Goal: Information Seeking & Learning: Learn about a topic

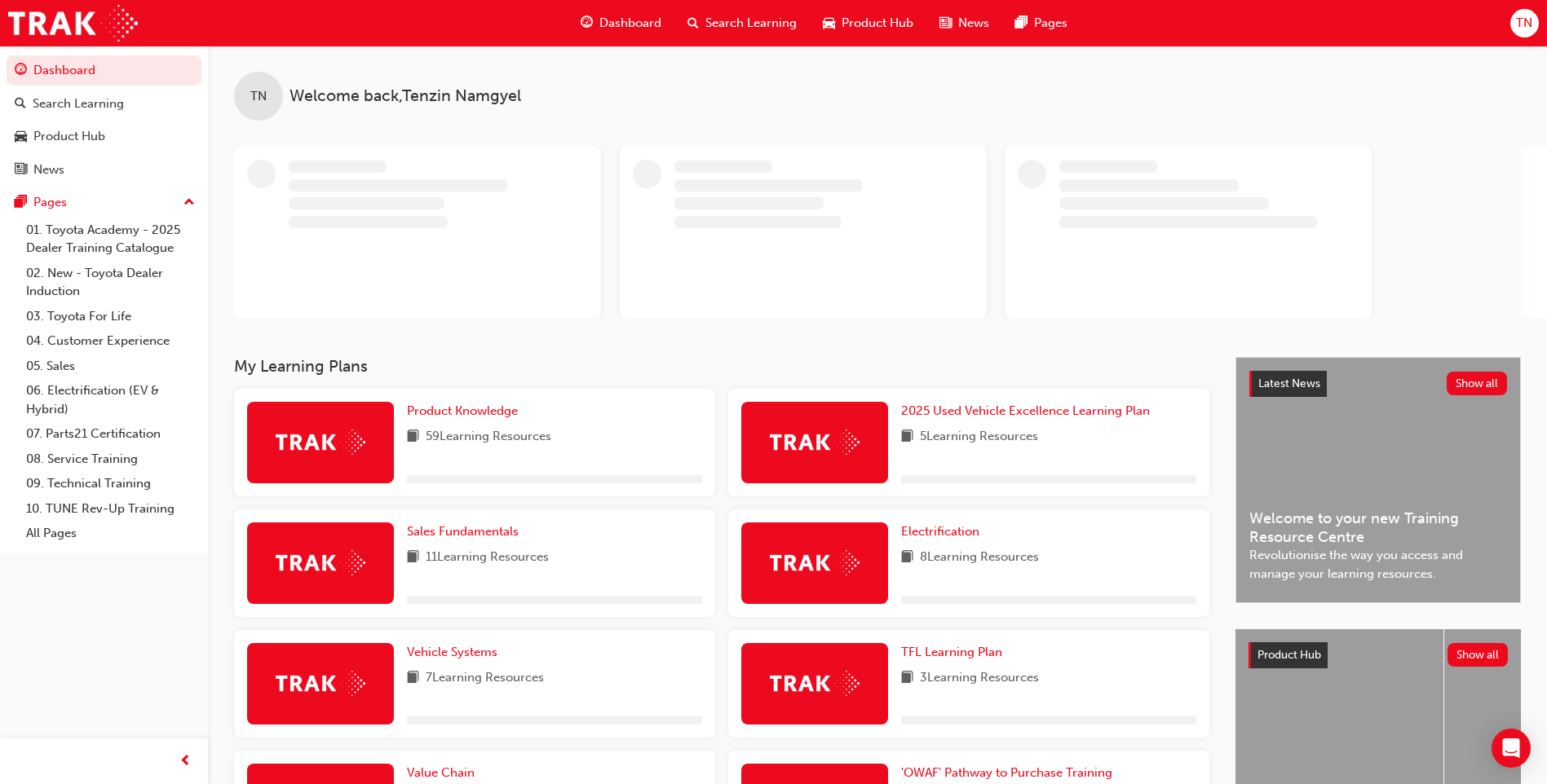
click at [721, 14] on span "Search Learning" at bounding box center [751, 23] width 91 height 19
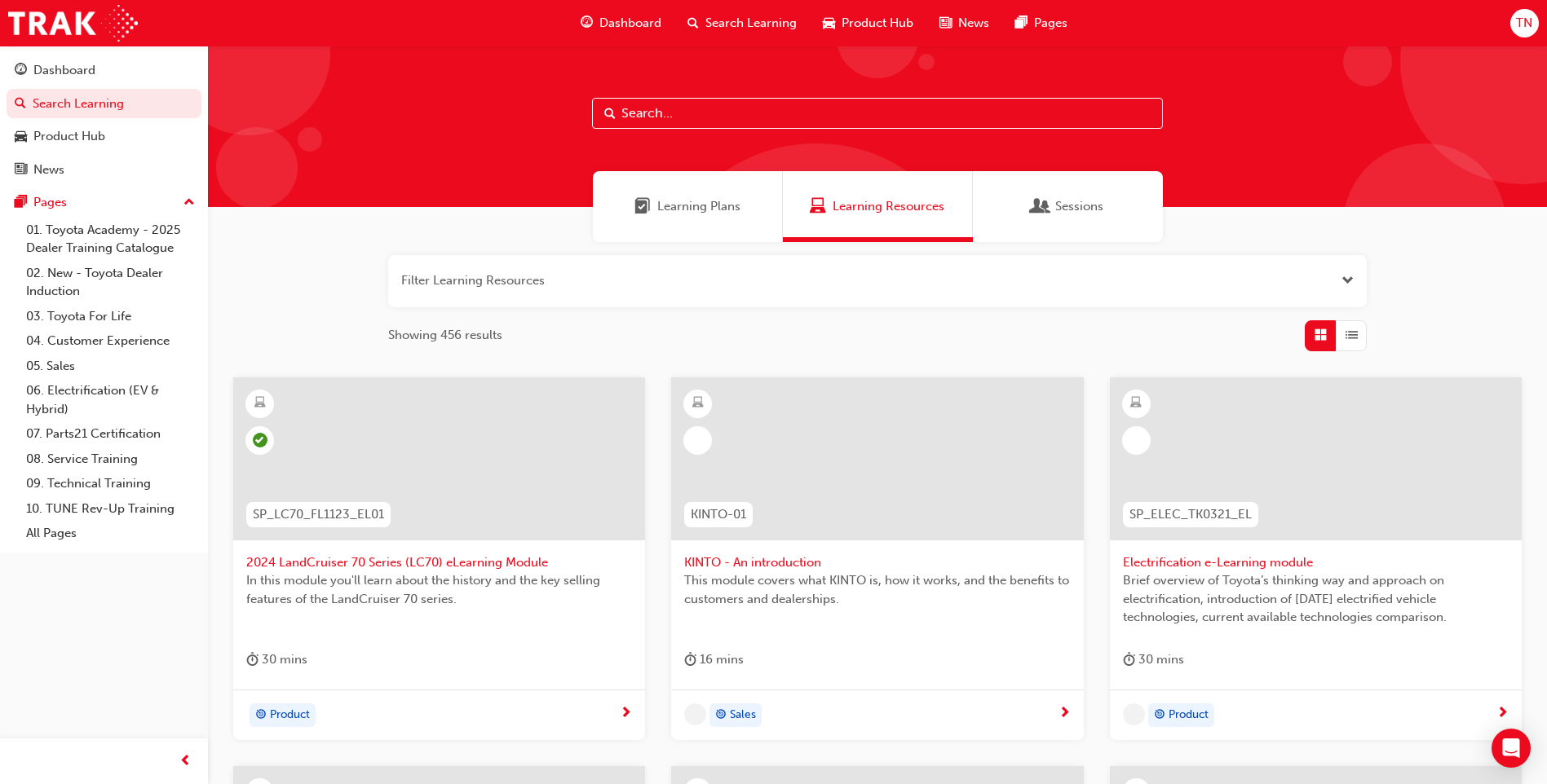
click at [698, 117] on input "text" at bounding box center [877, 113] width 571 height 31
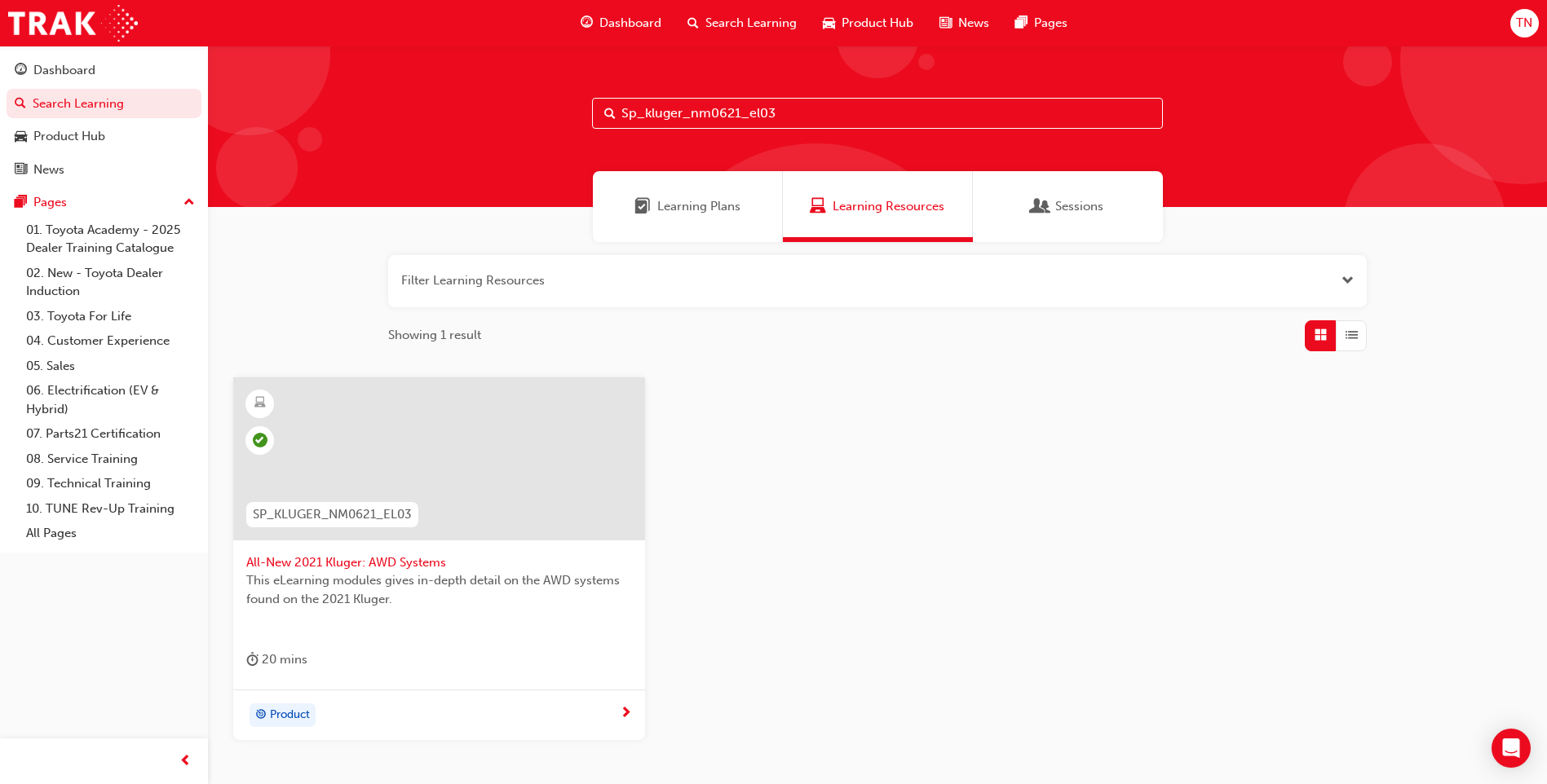
type input "Sp_kluger_nm0621_el03"
click at [466, 472] on div at bounding box center [439, 458] width 412 height 163
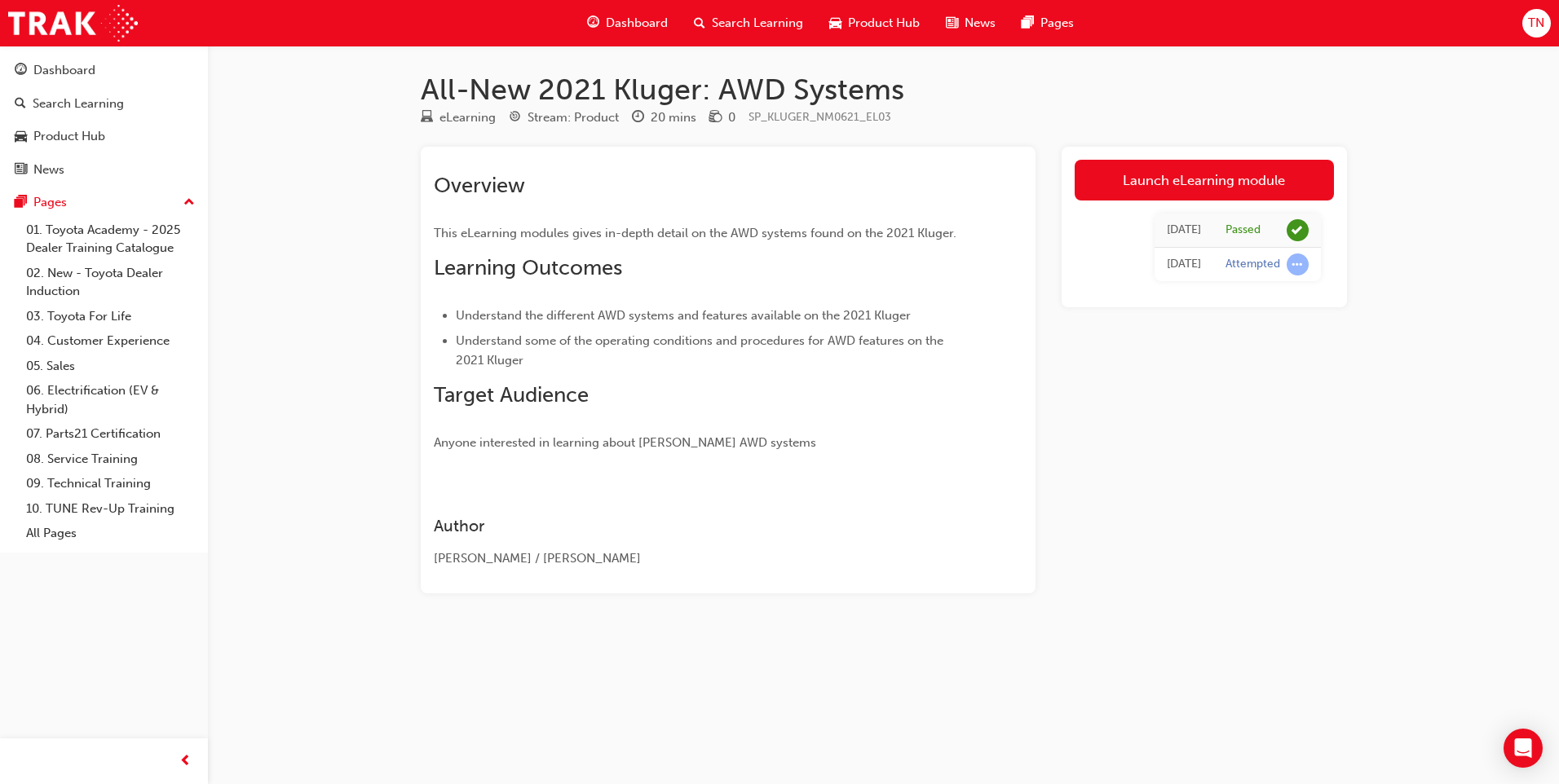
click at [703, 21] on span "search-icon" at bounding box center [699, 23] width 12 height 21
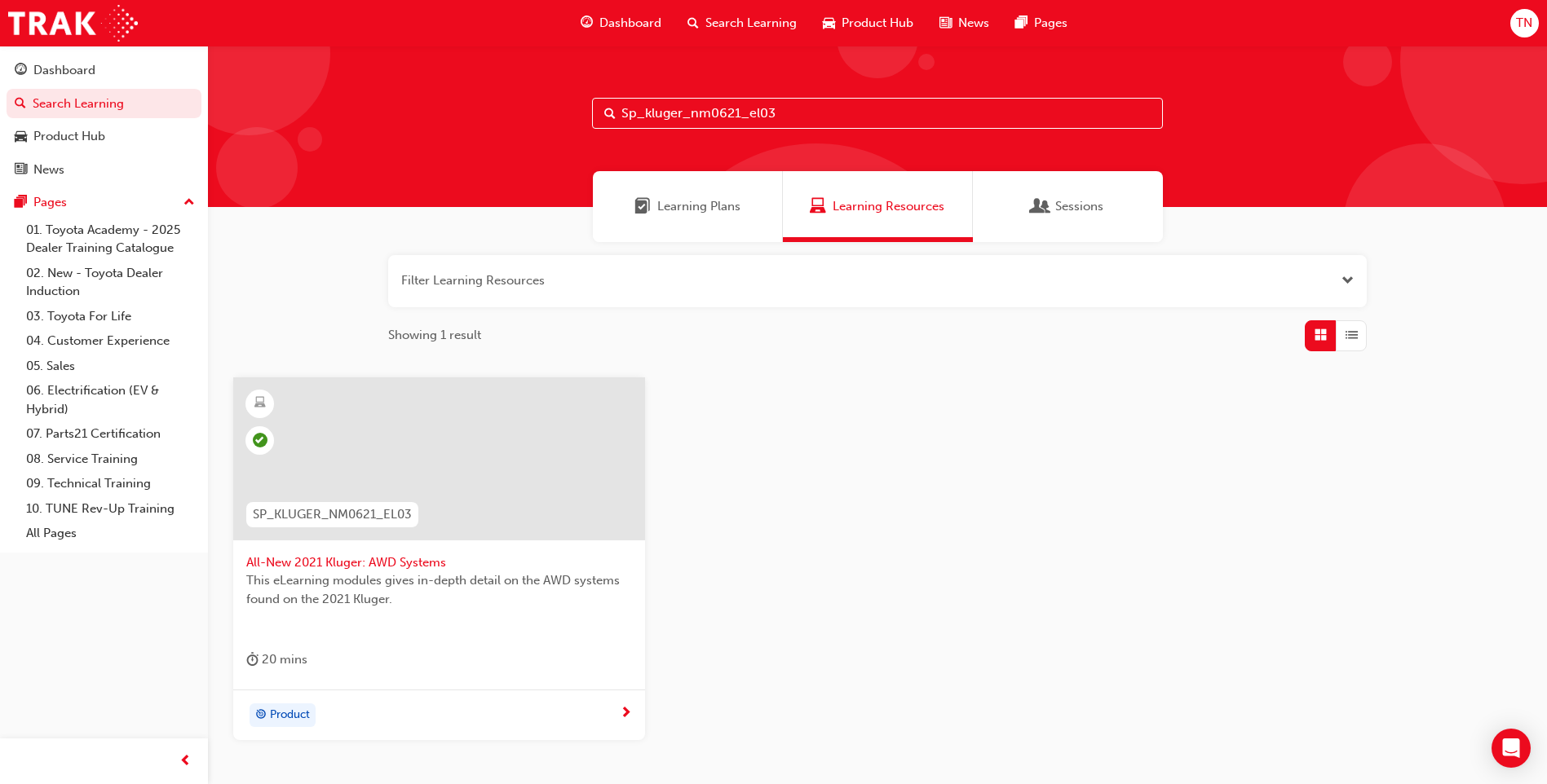
click at [828, 118] on input "Sp_kluger_nm0621_el03" at bounding box center [877, 113] width 571 height 31
type input "Sp_kluger_nm0621_el04"
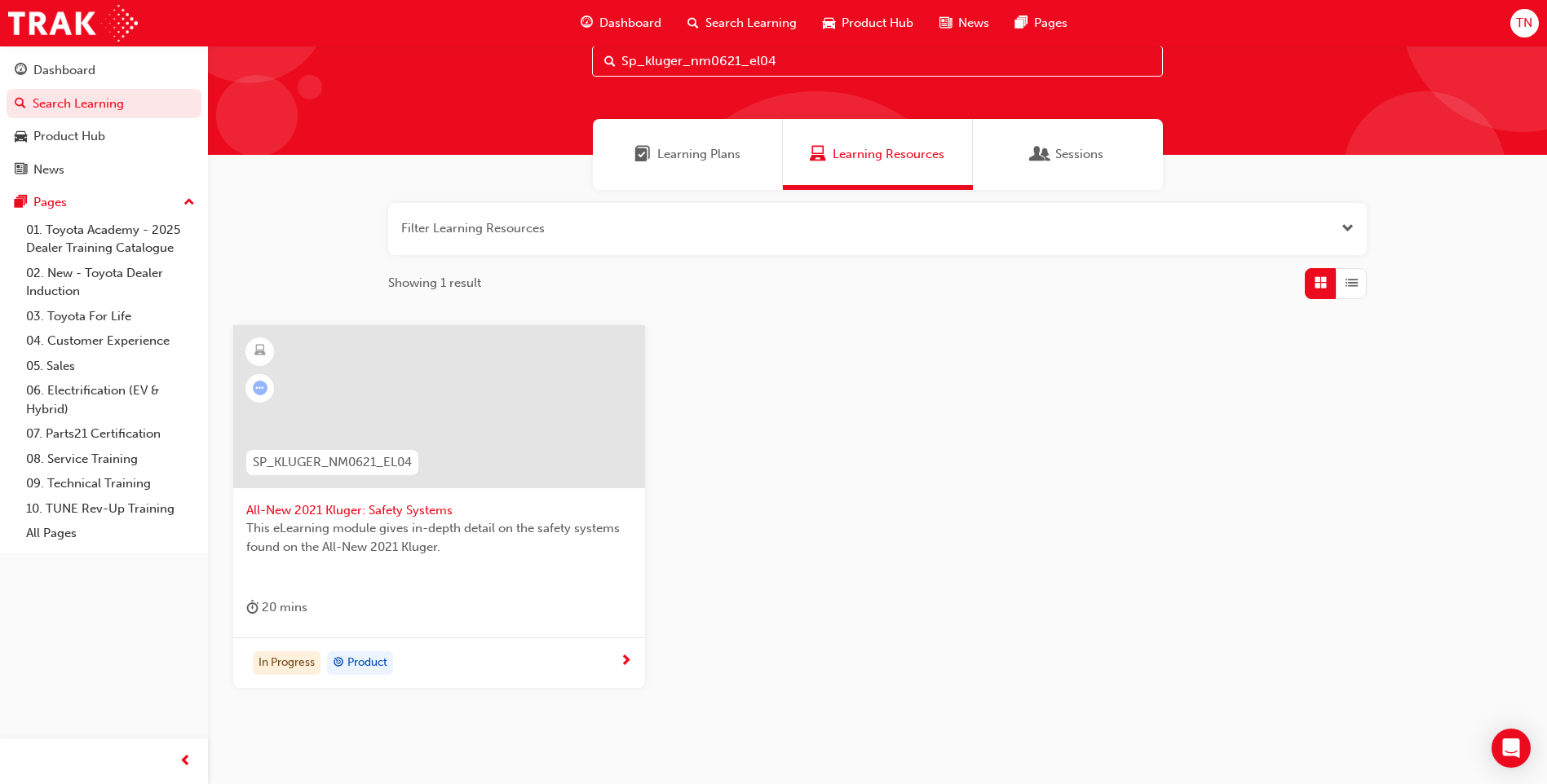
scroll to position [82, 0]
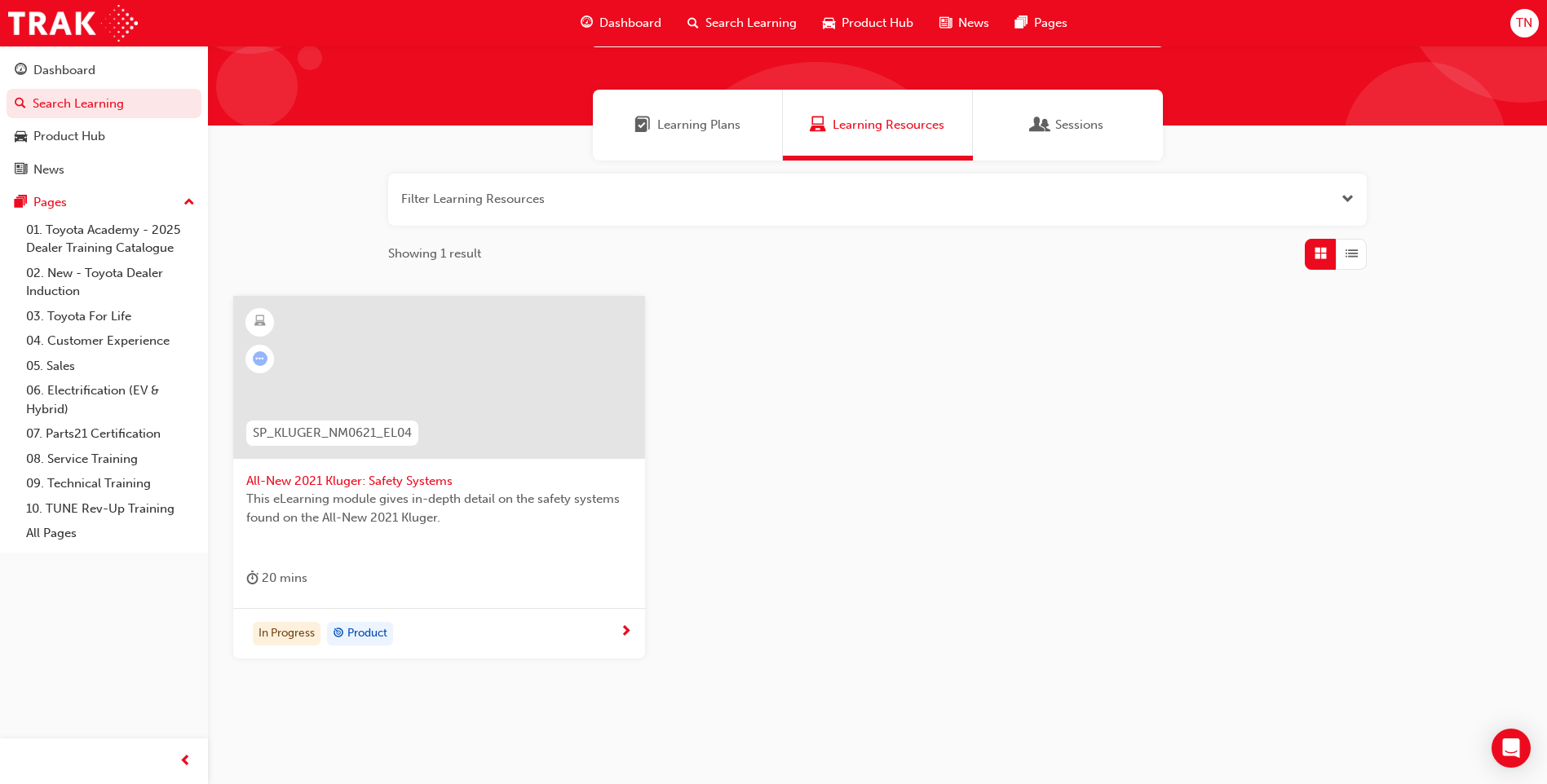
click at [477, 366] on div at bounding box center [439, 377] width 412 height 163
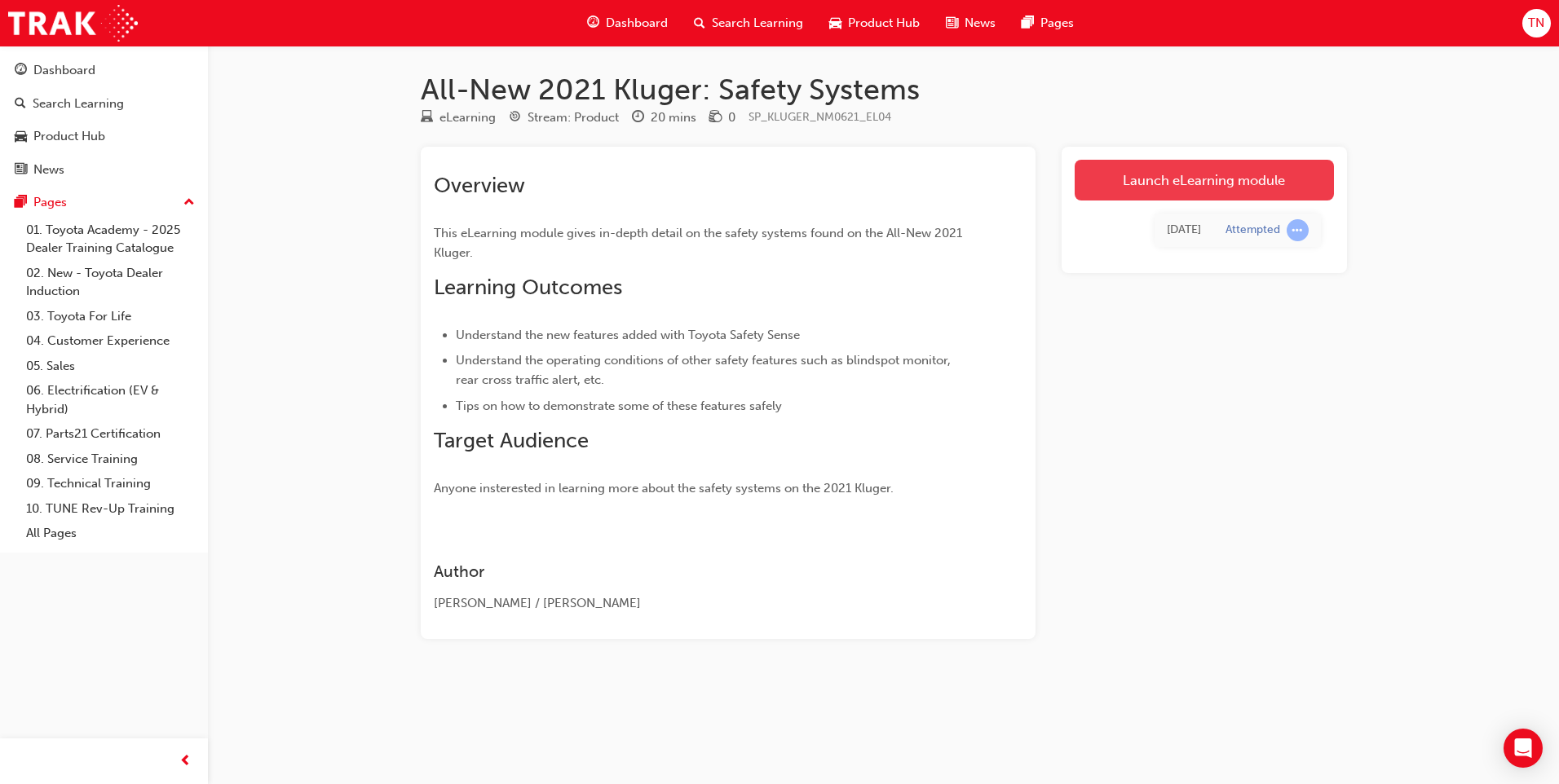
click at [1160, 170] on link "Launch eLearning module" at bounding box center [1204, 180] width 259 height 40
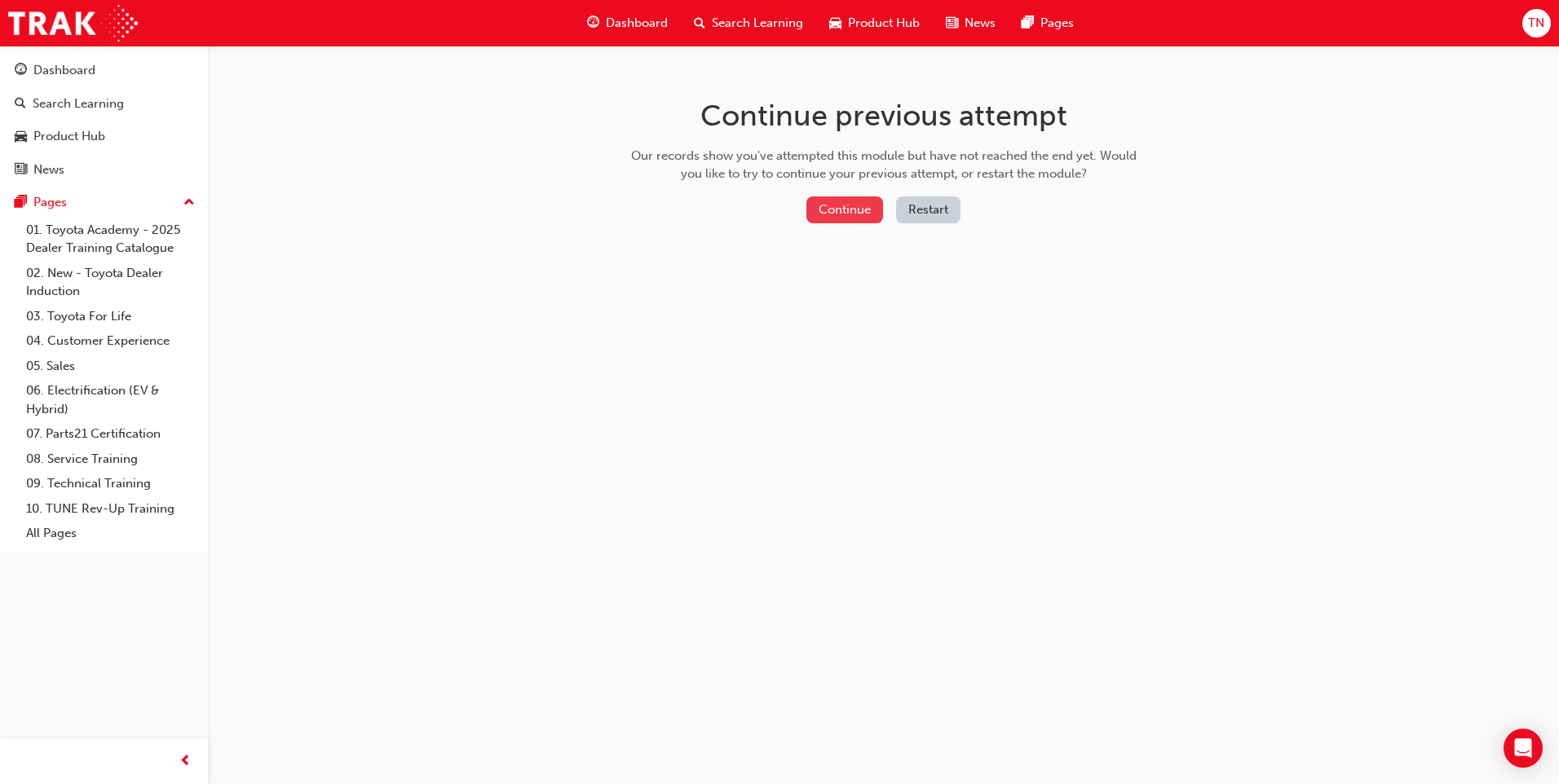
click at [839, 208] on button "Continue" at bounding box center [845, 209] width 77 height 27
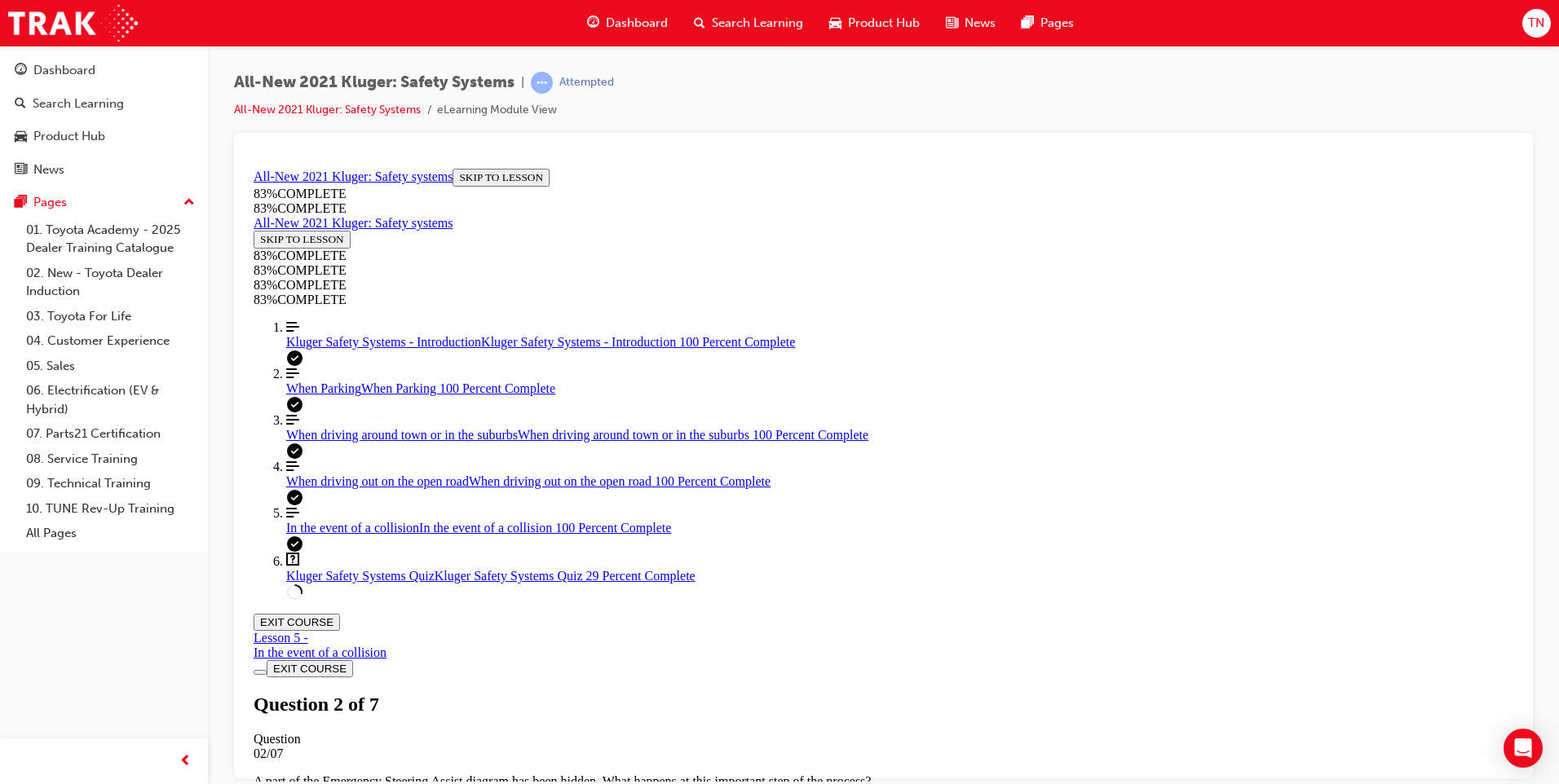
scroll to position [245, 0]
click at [364, 349] on link "Align left Three vertical lines aligned to the left Kluger Safety Systems - Int…" at bounding box center [900, 335] width 1227 height 30
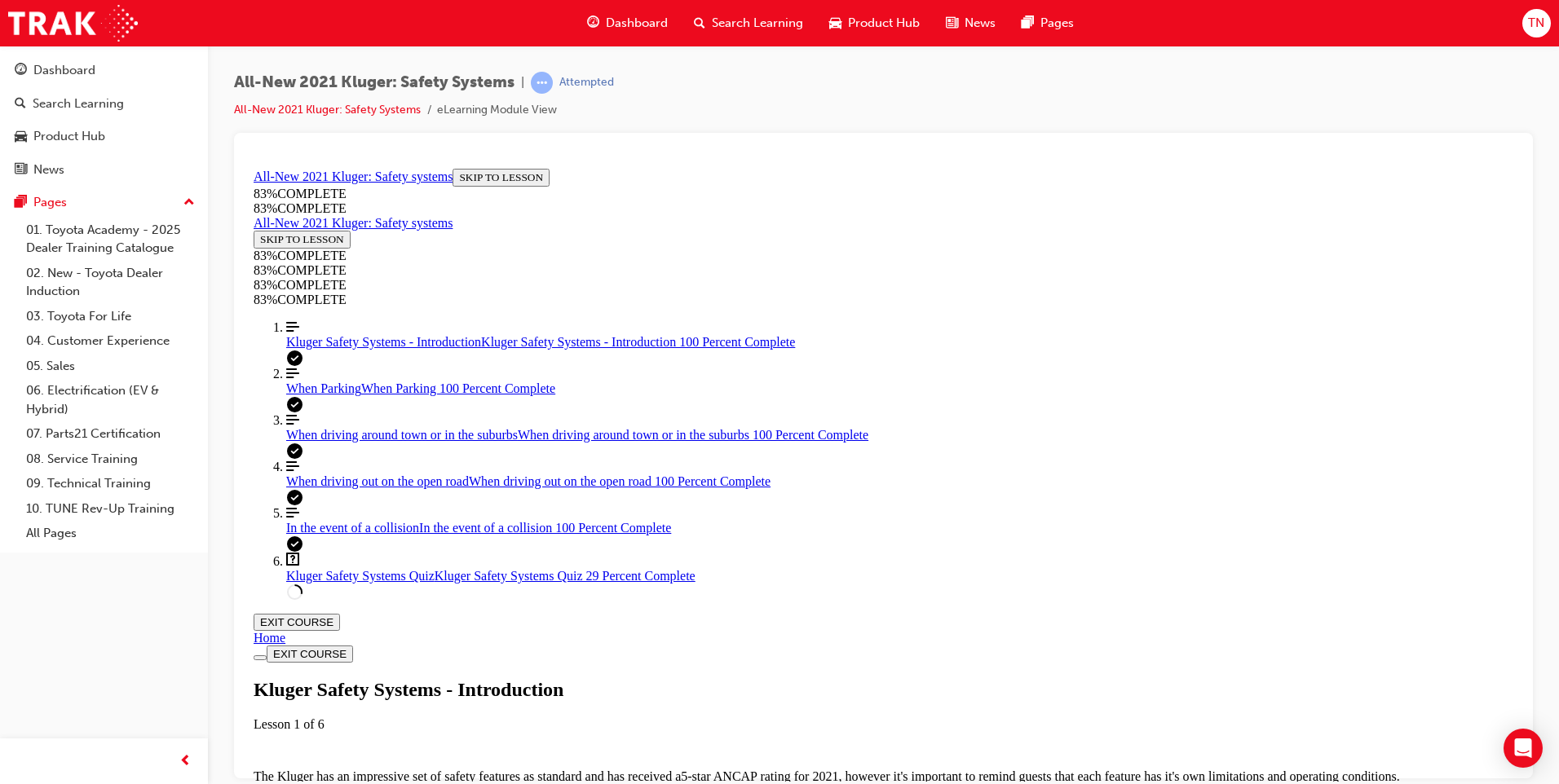
scroll to position [56, 0]
click at [360, 582] on span "Kluger Safety Systems Quiz" at bounding box center [361, 575] width 148 height 14
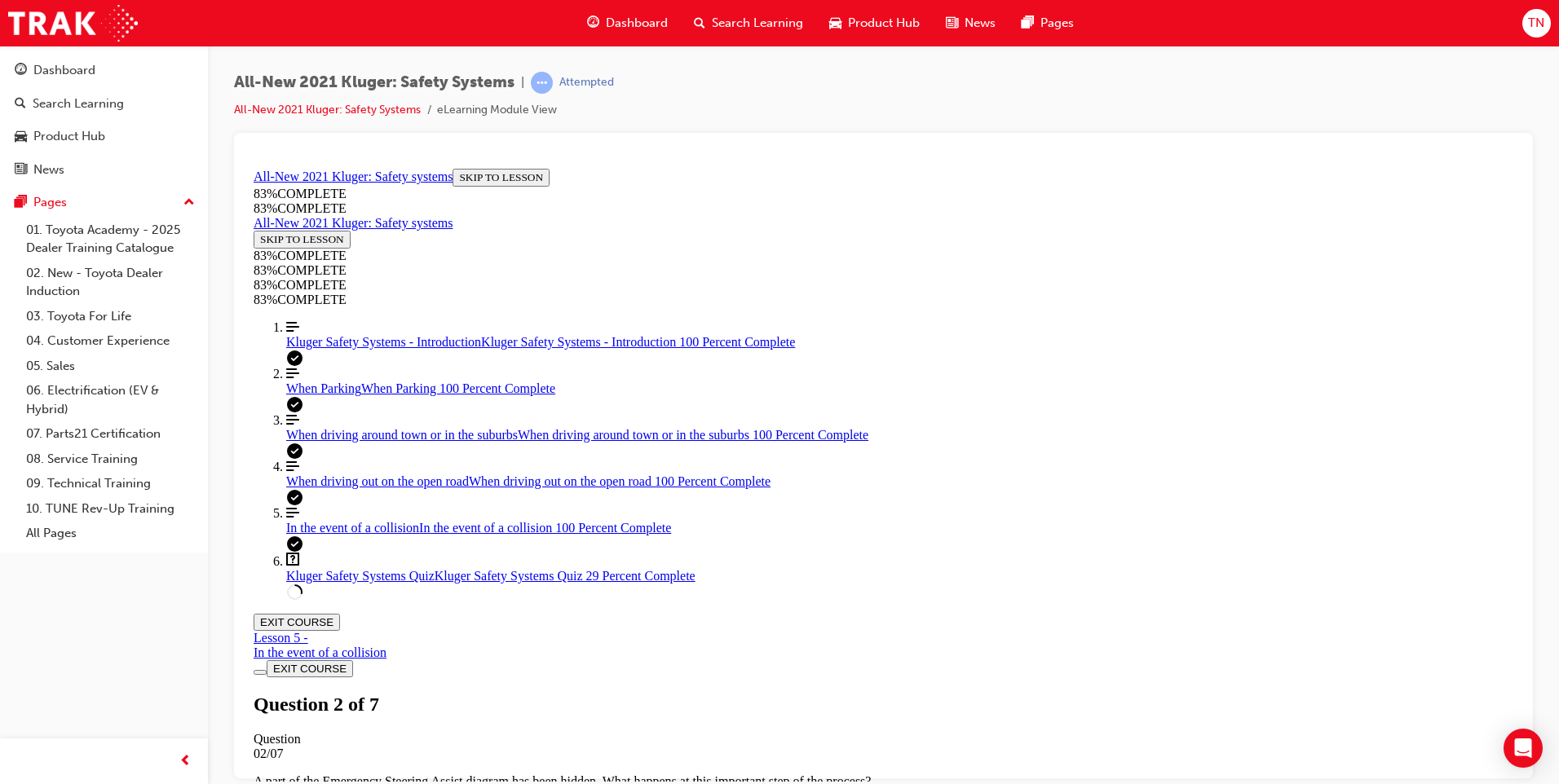
scroll to position [520, 0]
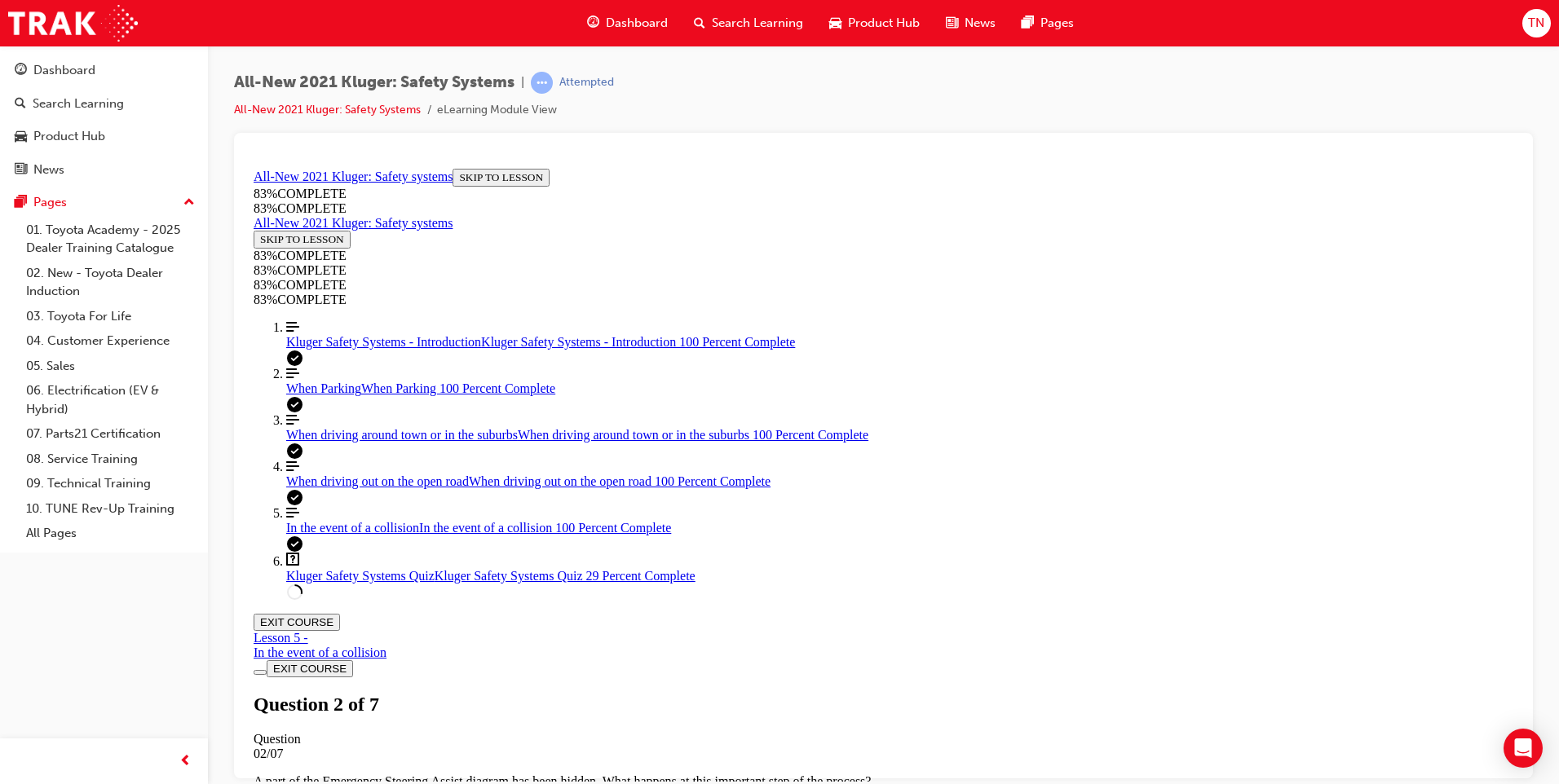
drag, startPoint x: 853, startPoint y: 600, endPoint x: 897, endPoint y: 633, distance: 55.0
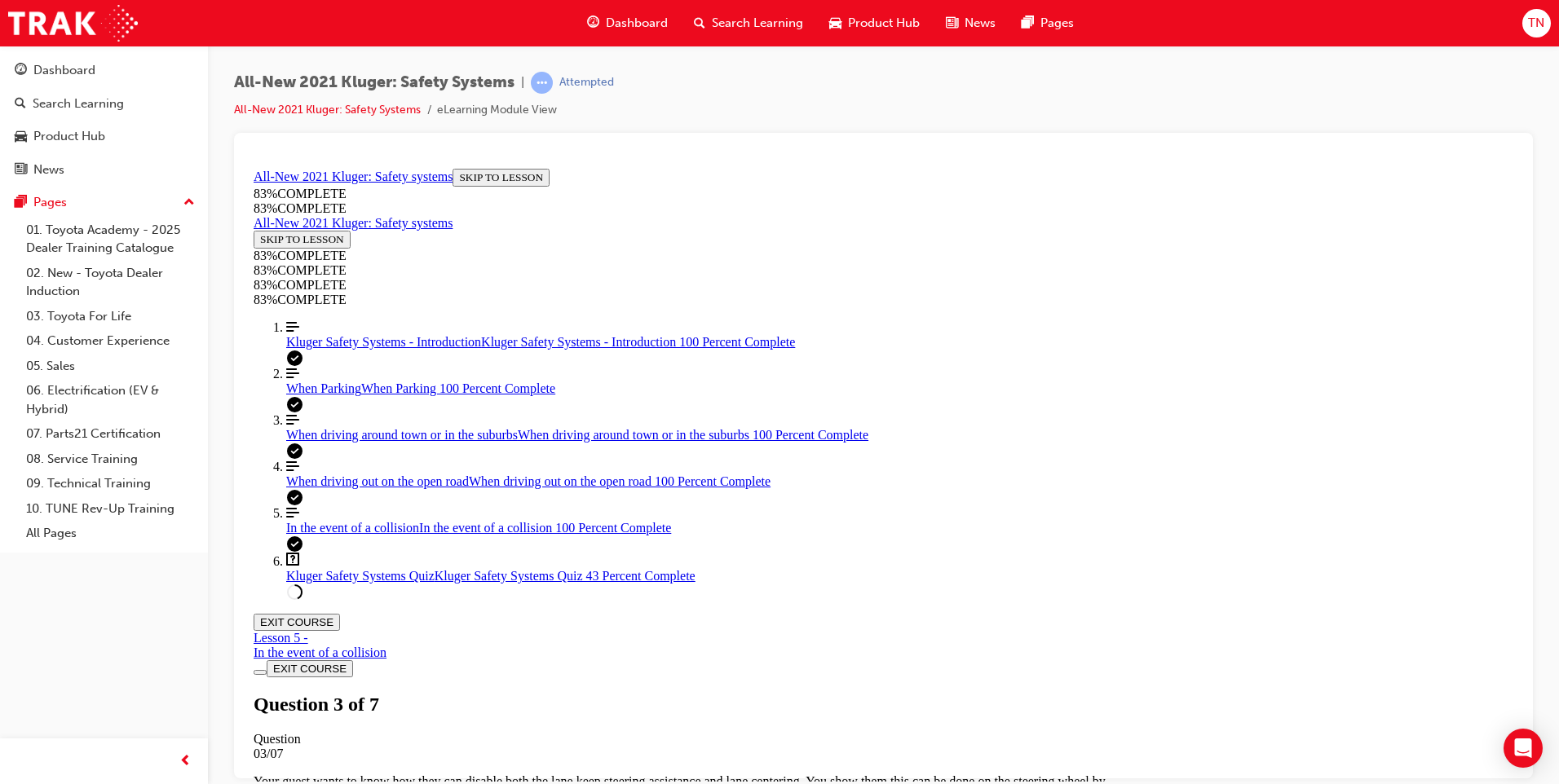
drag, startPoint x: 982, startPoint y: 719, endPoint x: 978, endPoint y: 708, distance: 11.7
drag, startPoint x: 839, startPoint y: 379, endPoint x: 1029, endPoint y: 584, distance: 279.5
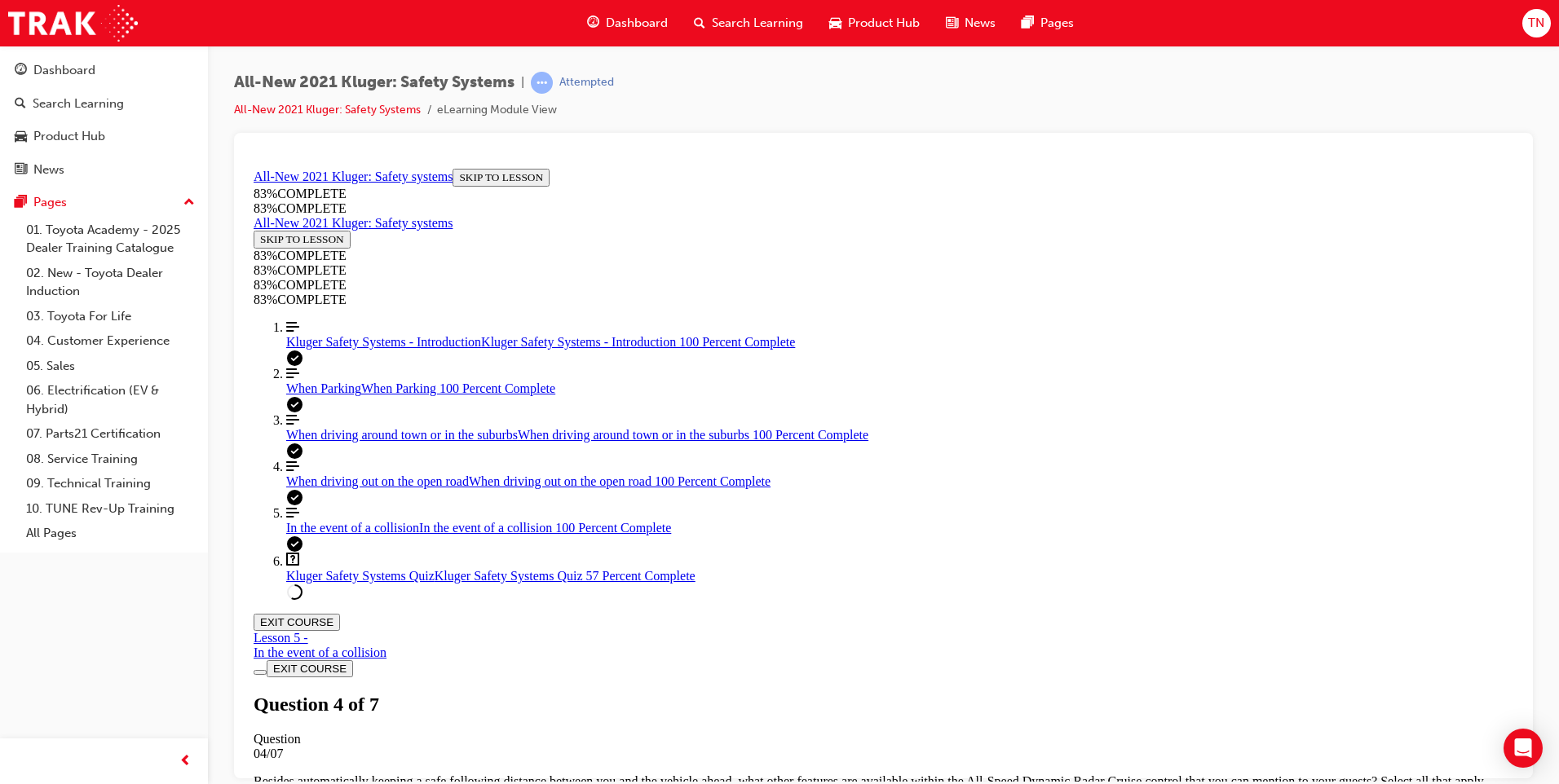
drag, startPoint x: 838, startPoint y: 503, endPoint x: 964, endPoint y: 501, distance: 126.0
drag, startPoint x: 904, startPoint y: 392, endPoint x: 993, endPoint y: 393, distance: 89.0
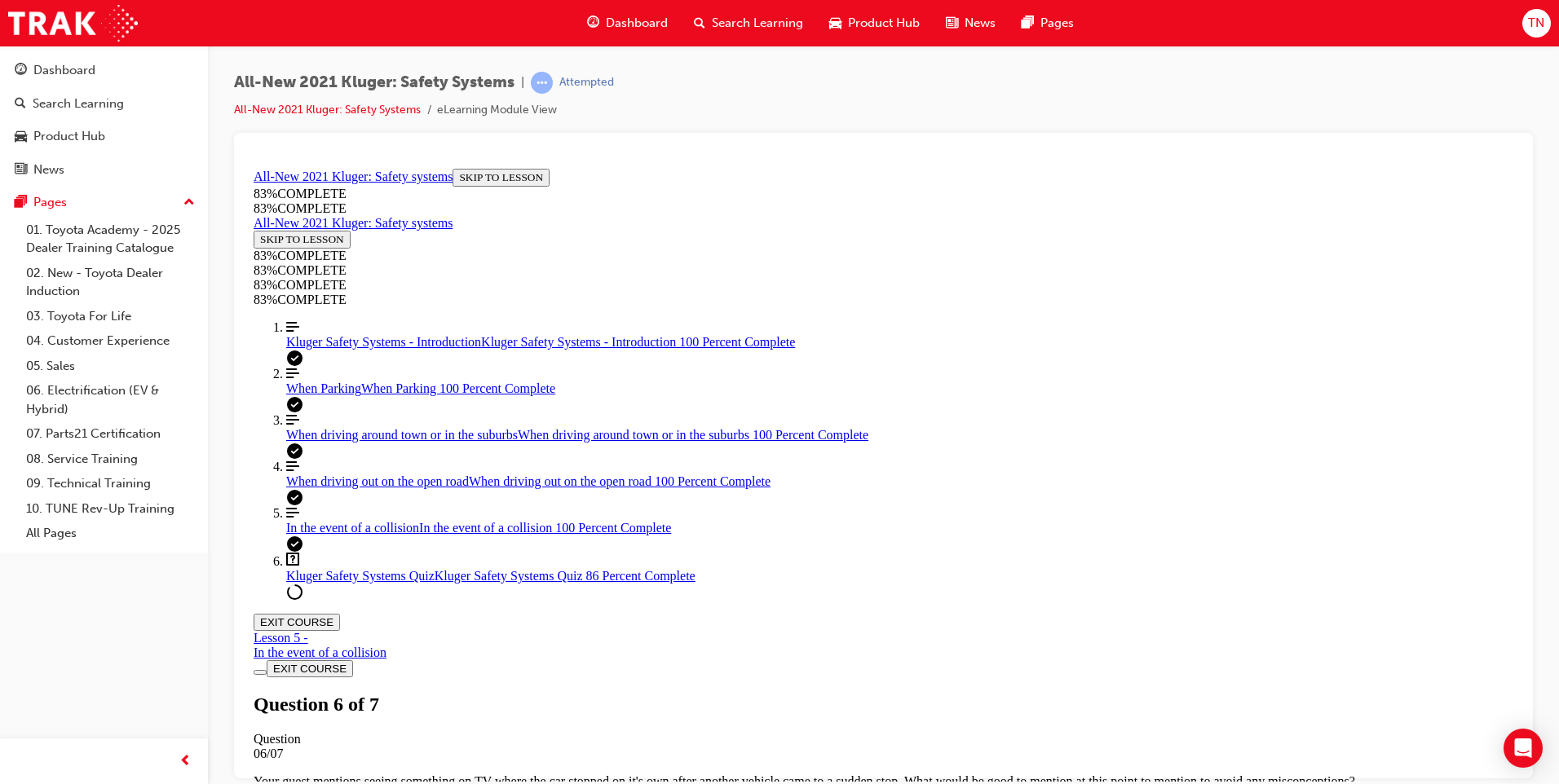
drag, startPoint x: 829, startPoint y: 570, endPoint x: 851, endPoint y: 579, distance: 23.8
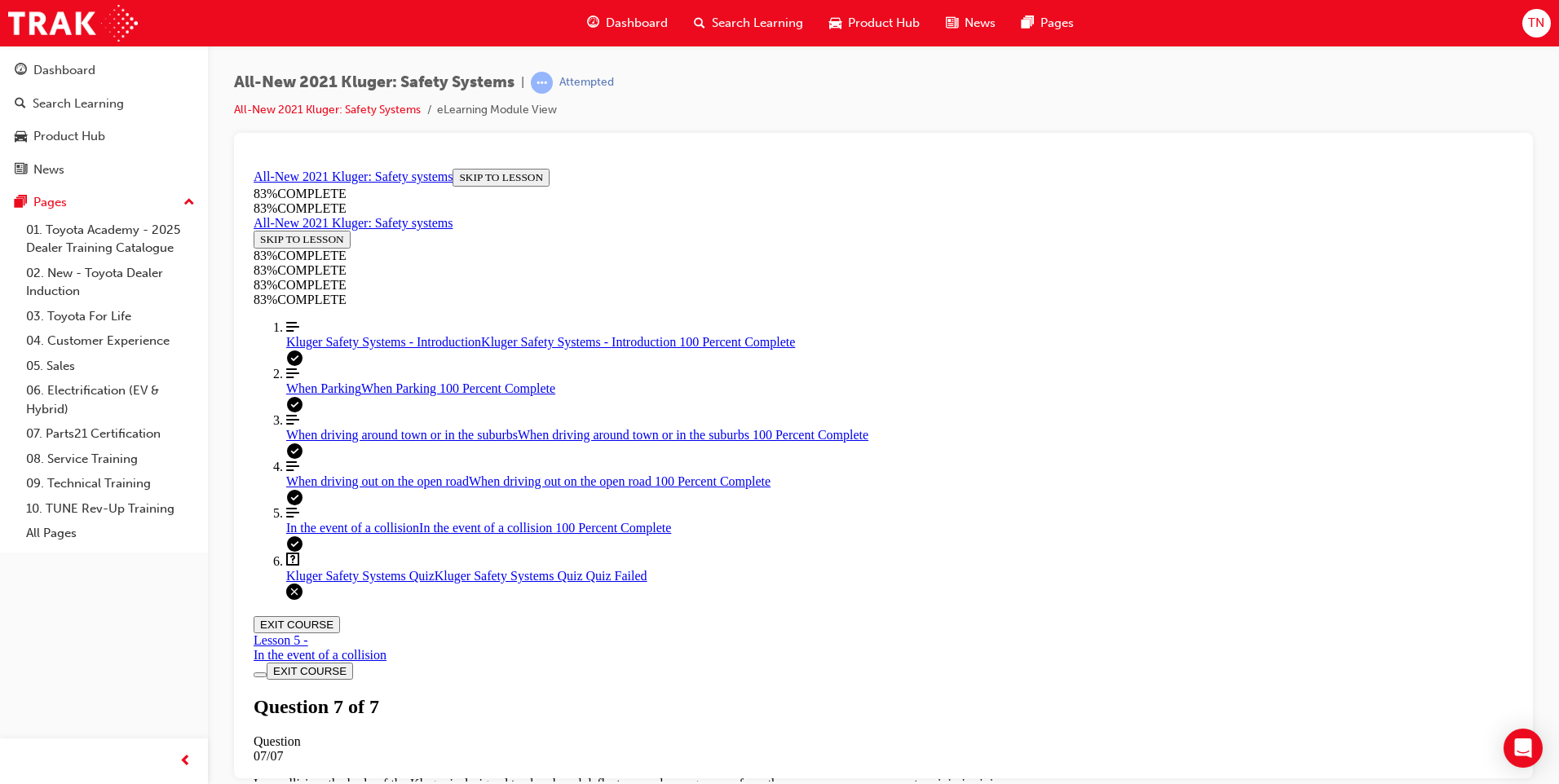
scroll to position [58, 0]
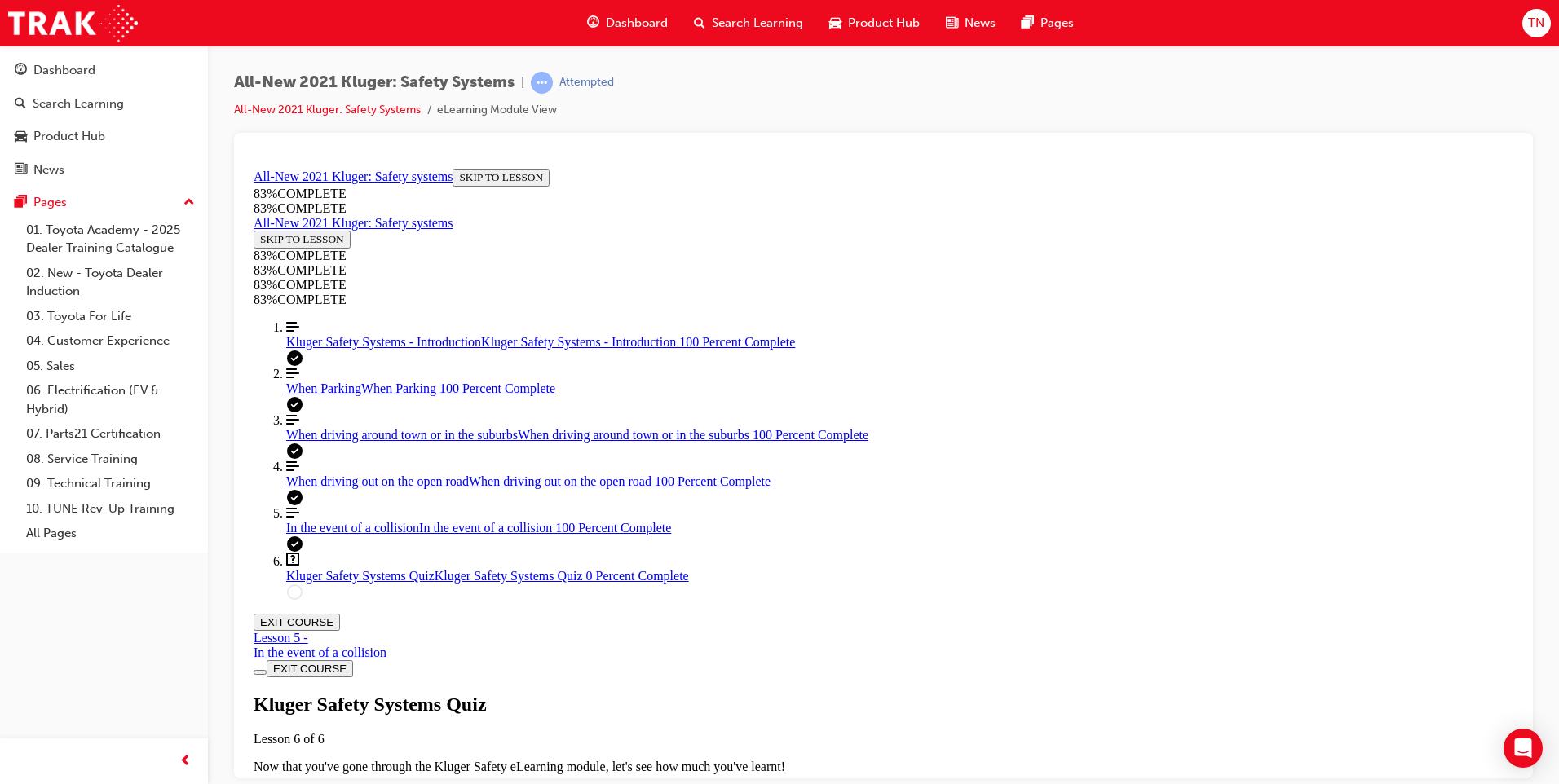
click at [325, 783] on span "TAKE AGAIN" at bounding box center [292, 795] width 65 height 12
drag, startPoint x: 805, startPoint y: 584, endPoint x: 957, endPoint y: 509, distance: 169.5
drag, startPoint x: 920, startPoint y: 654, endPoint x: 1004, endPoint y: 655, distance: 84.0
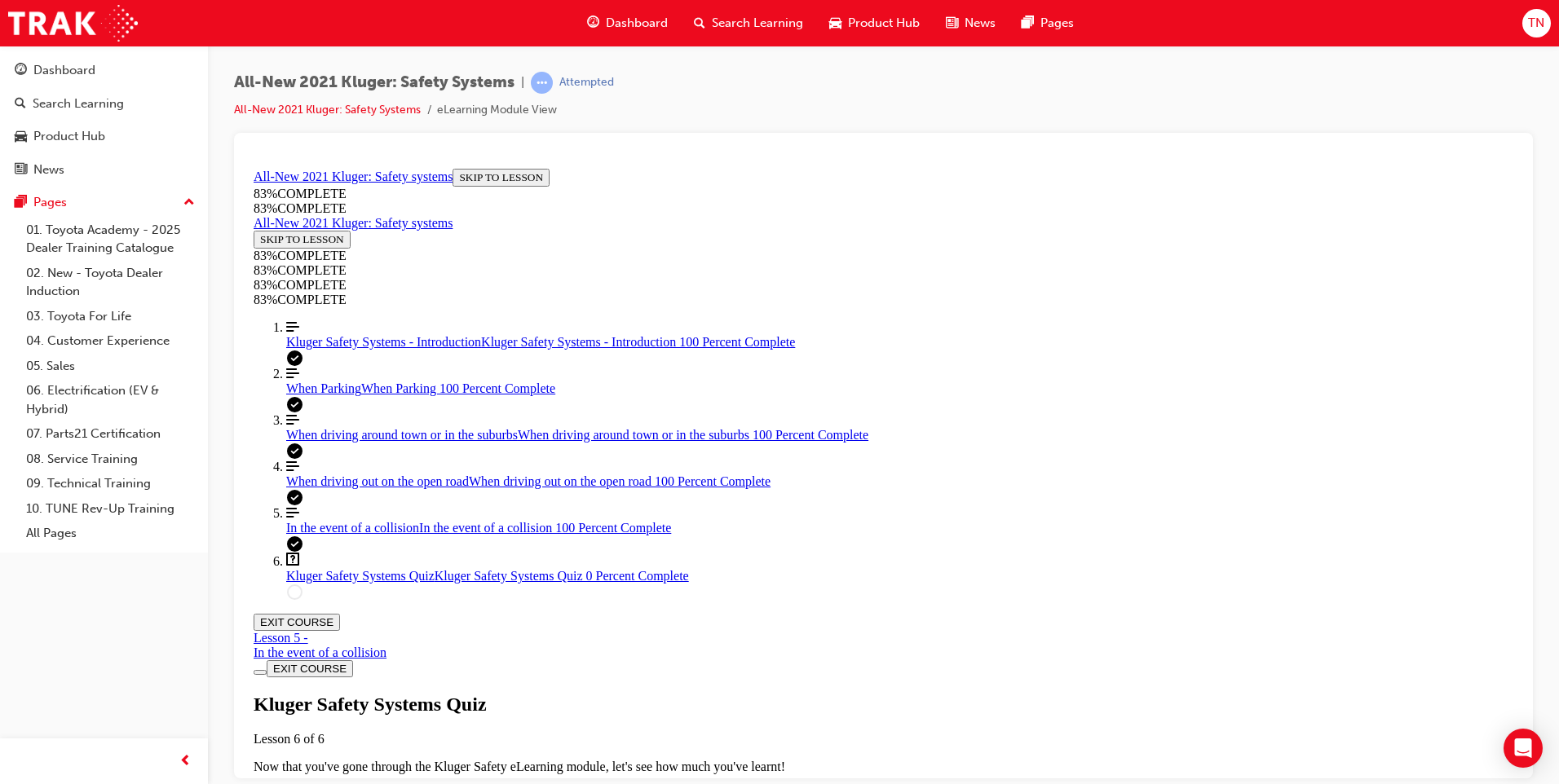
drag, startPoint x: 907, startPoint y: 578, endPoint x: 1077, endPoint y: 582, distance: 170.0
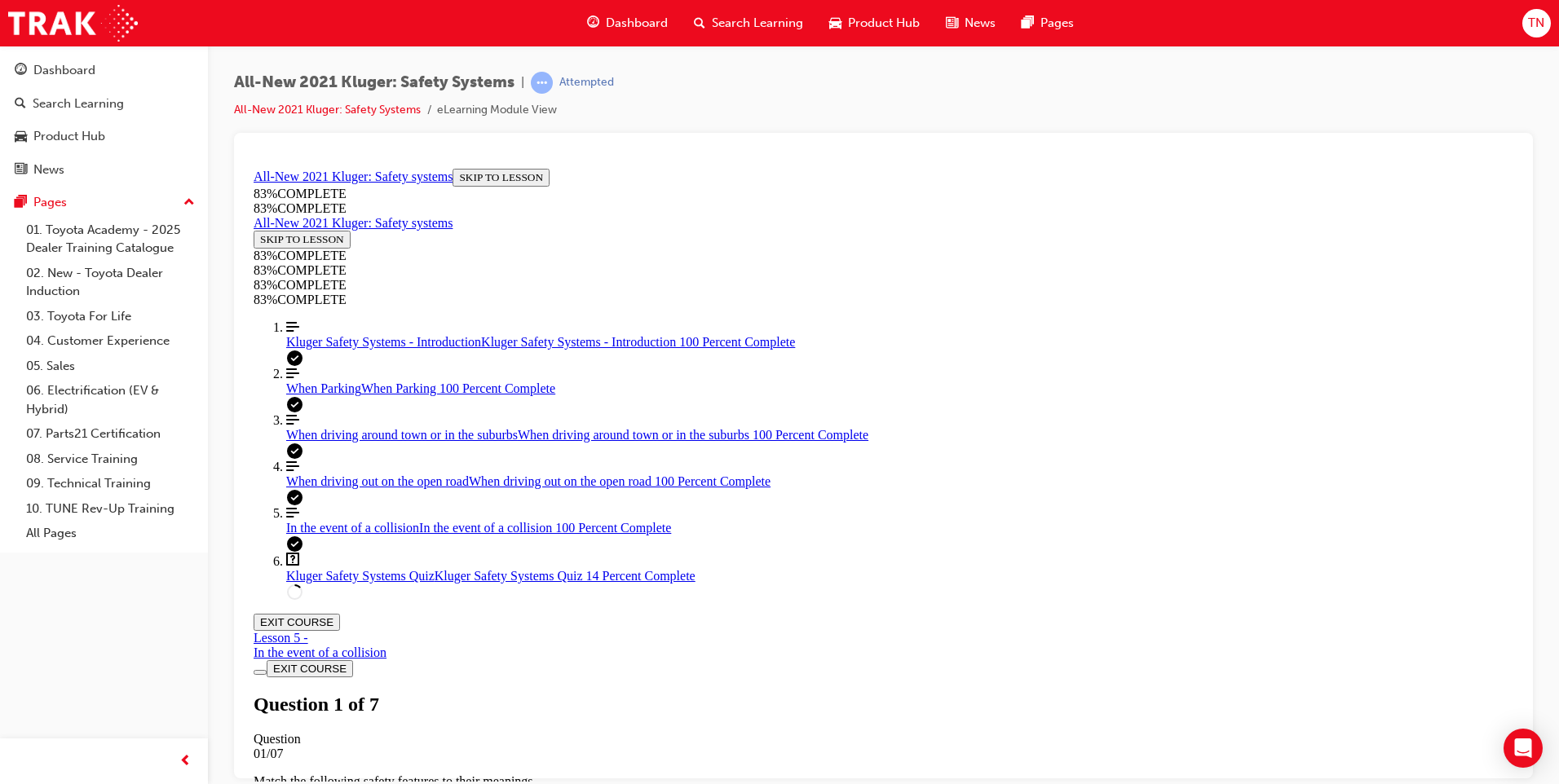
scroll to position [385, 0]
drag, startPoint x: 862, startPoint y: 529, endPoint x: 872, endPoint y: 542, distance: 16.4
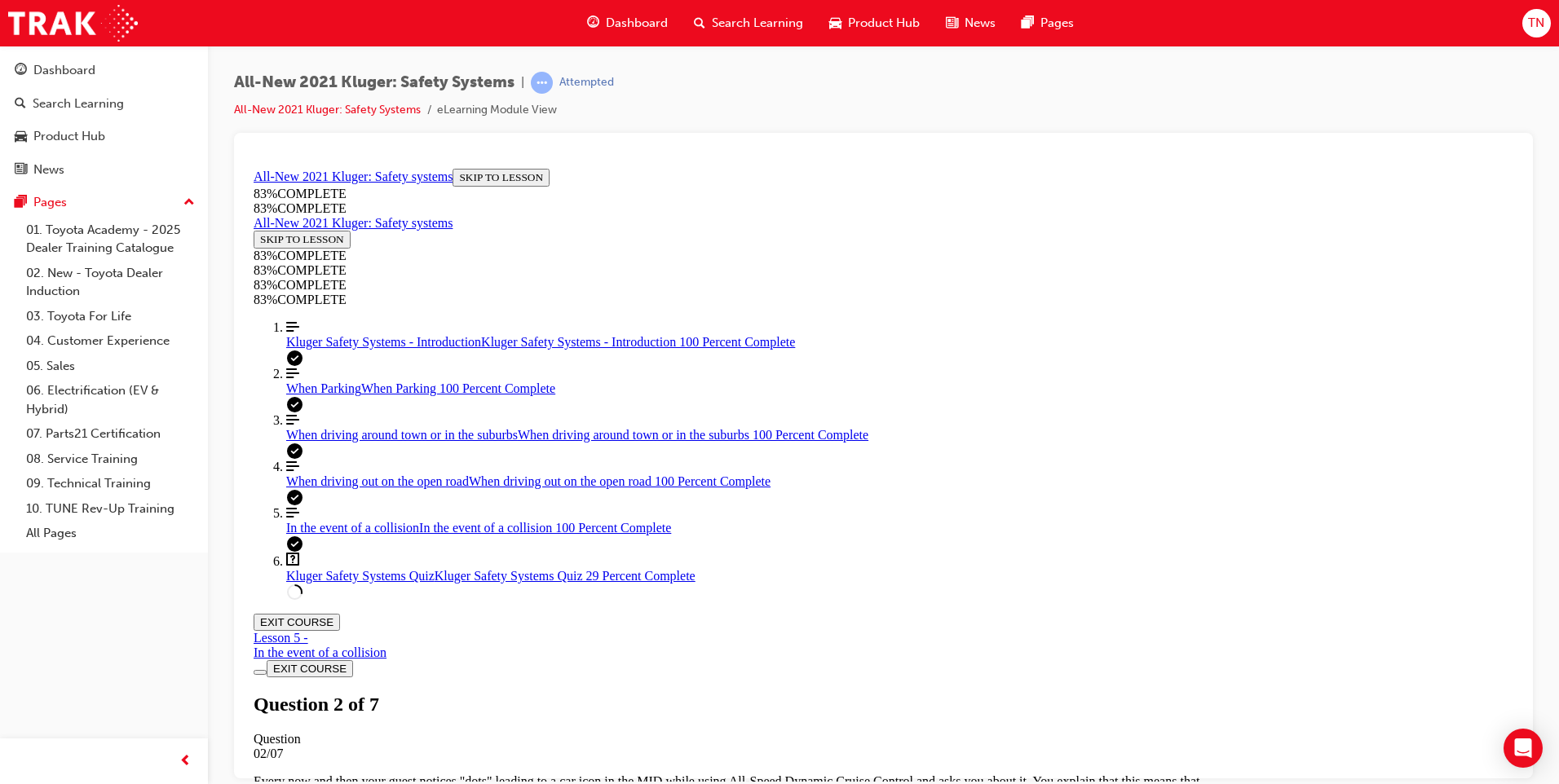
drag, startPoint x: 703, startPoint y: 229, endPoint x: 923, endPoint y: 662, distance: 485.7
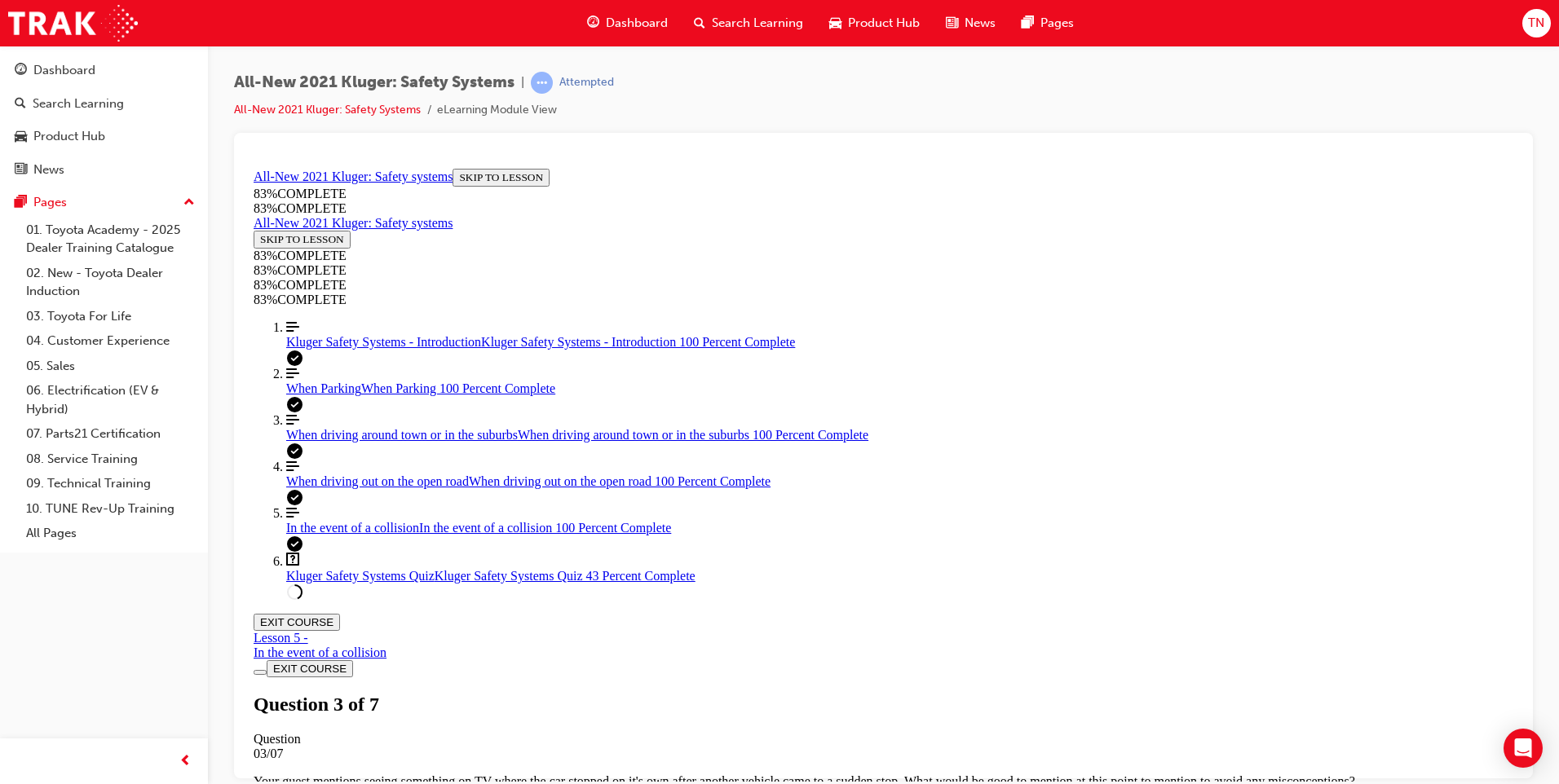
copy div "Besides automatically keeping a safe following distance between you and the veh…"
drag, startPoint x: 738, startPoint y: 663, endPoint x: 820, endPoint y: 684, distance: 84.6
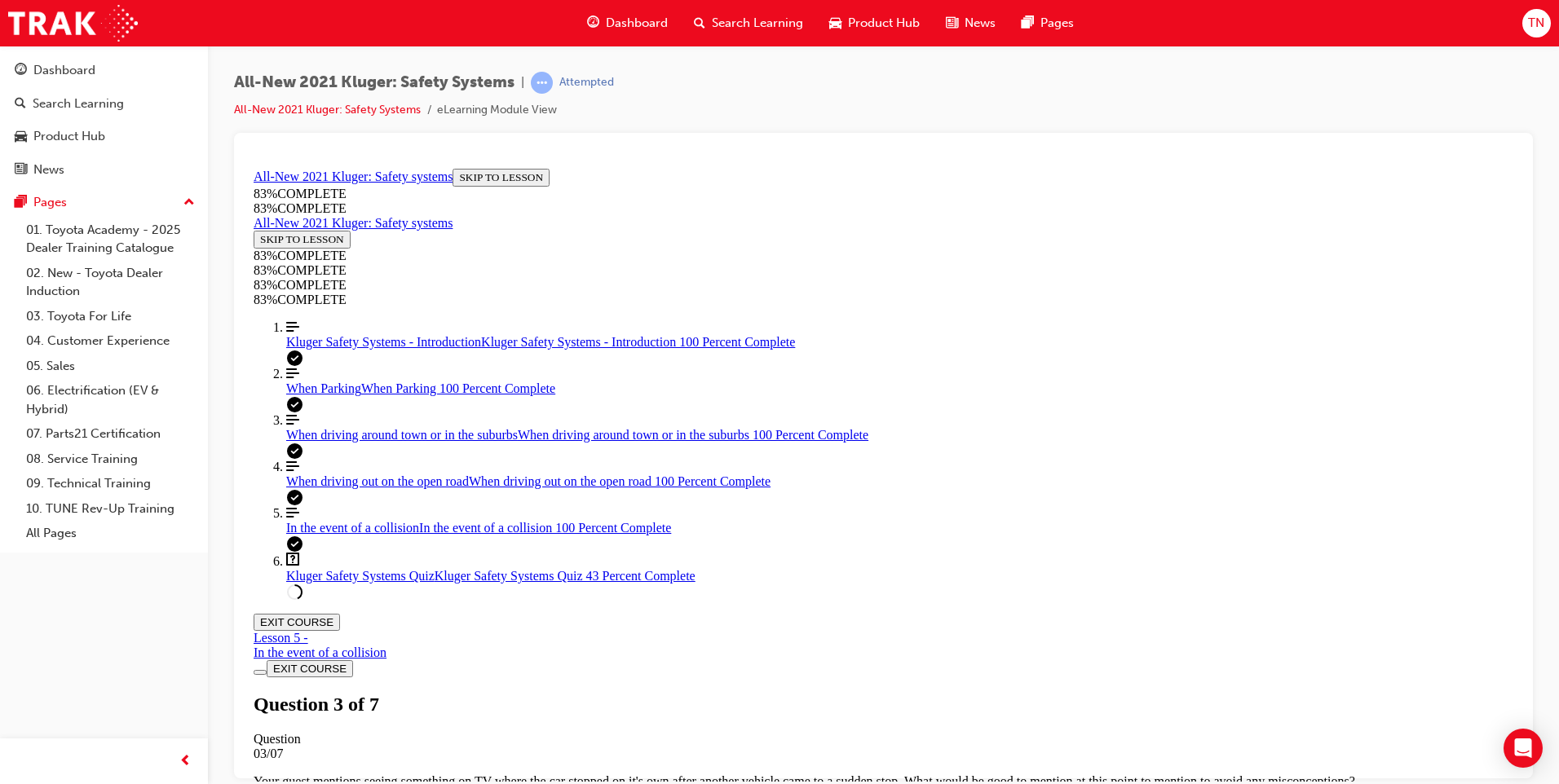
drag, startPoint x: 693, startPoint y: 228, endPoint x: 1275, endPoint y: 590, distance: 685.4
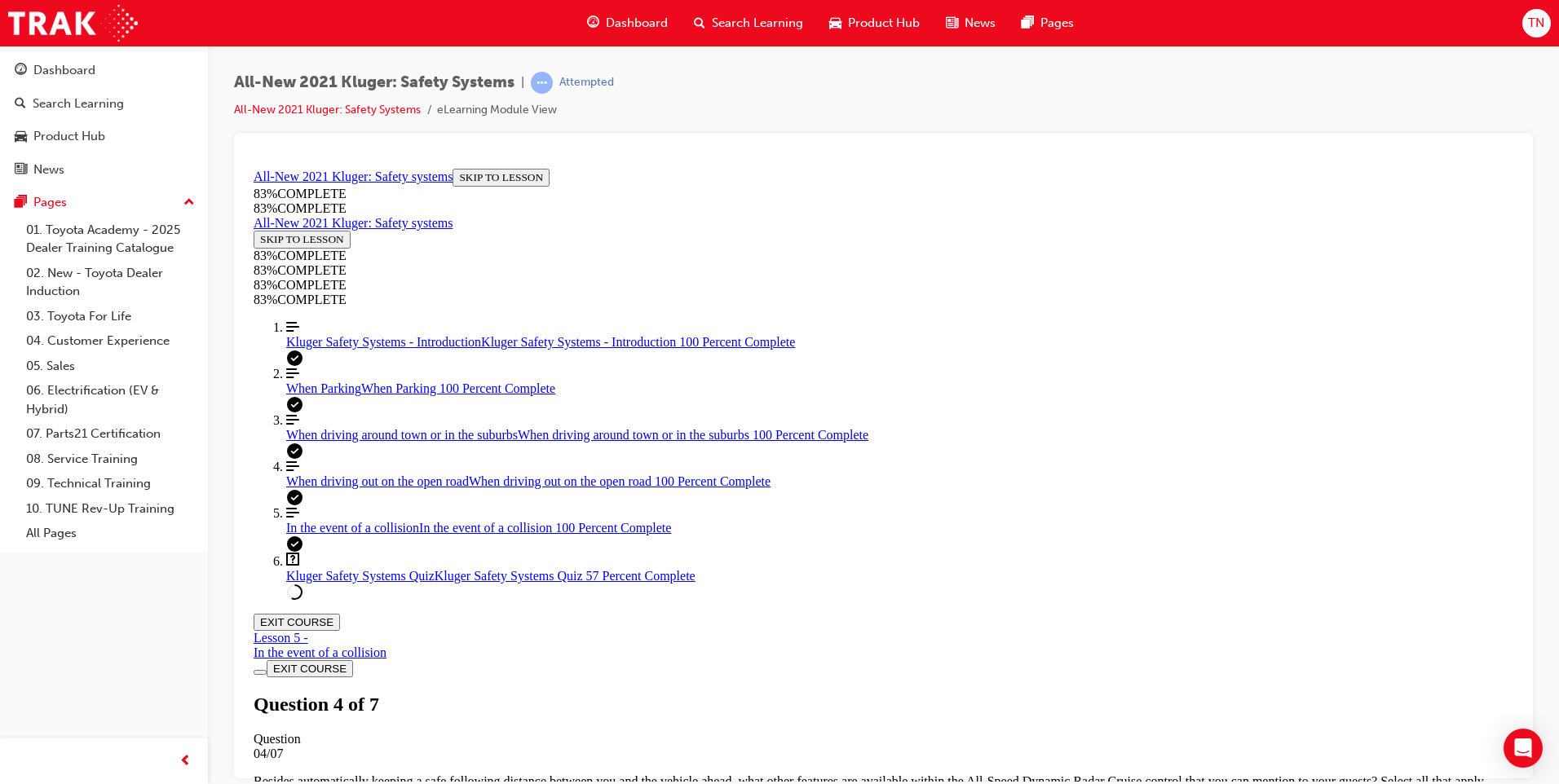
copy div "A part of the Emergency Steering Assist diagram has been hidden. What happens a…"
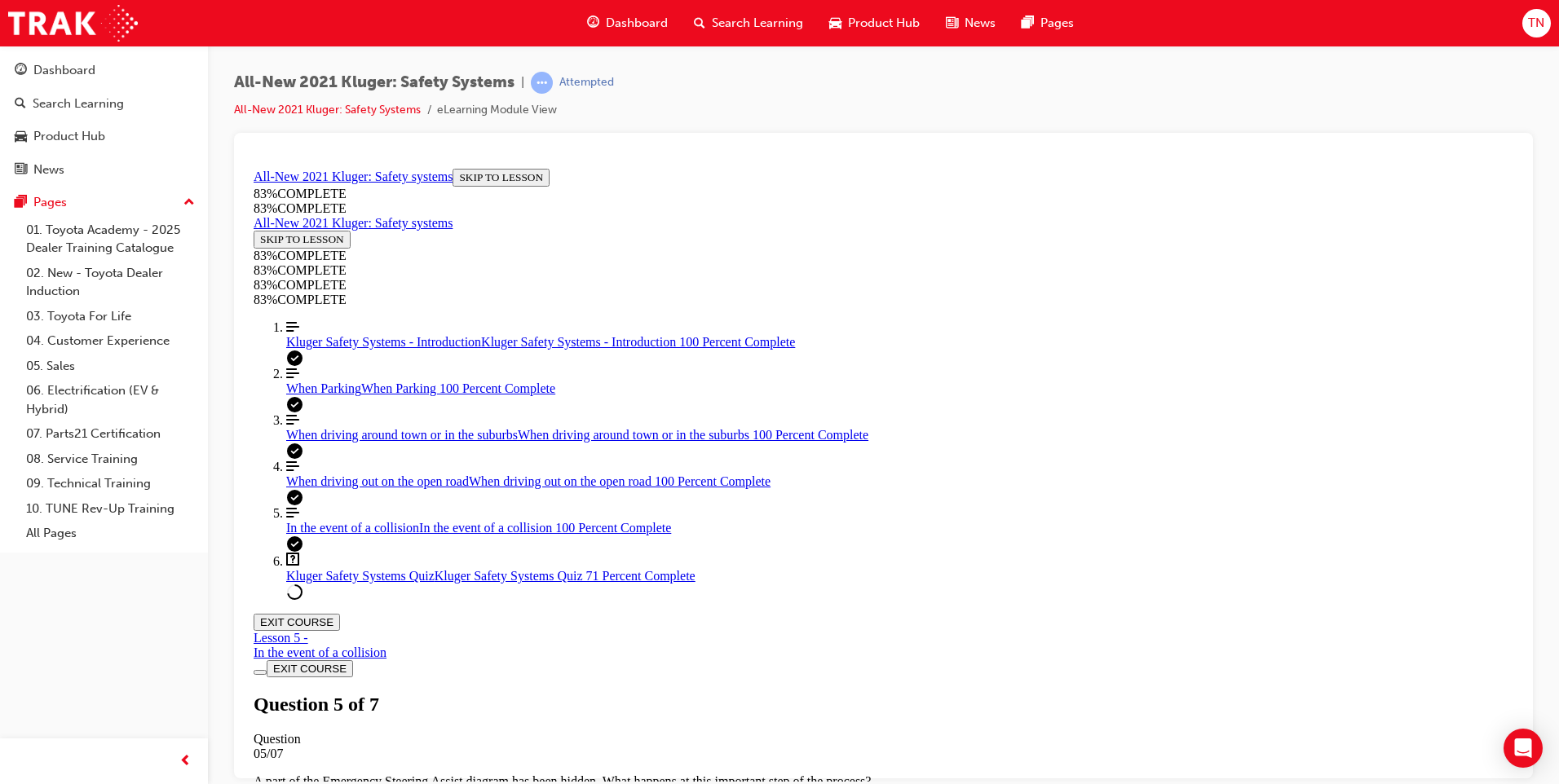
scroll to position [520, 0]
drag, startPoint x: 697, startPoint y: 238, endPoint x: 1007, endPoint y: 587, distance: 466.8
copy div "Your guest wants to know how they can disable both the lane keep steering assis…"
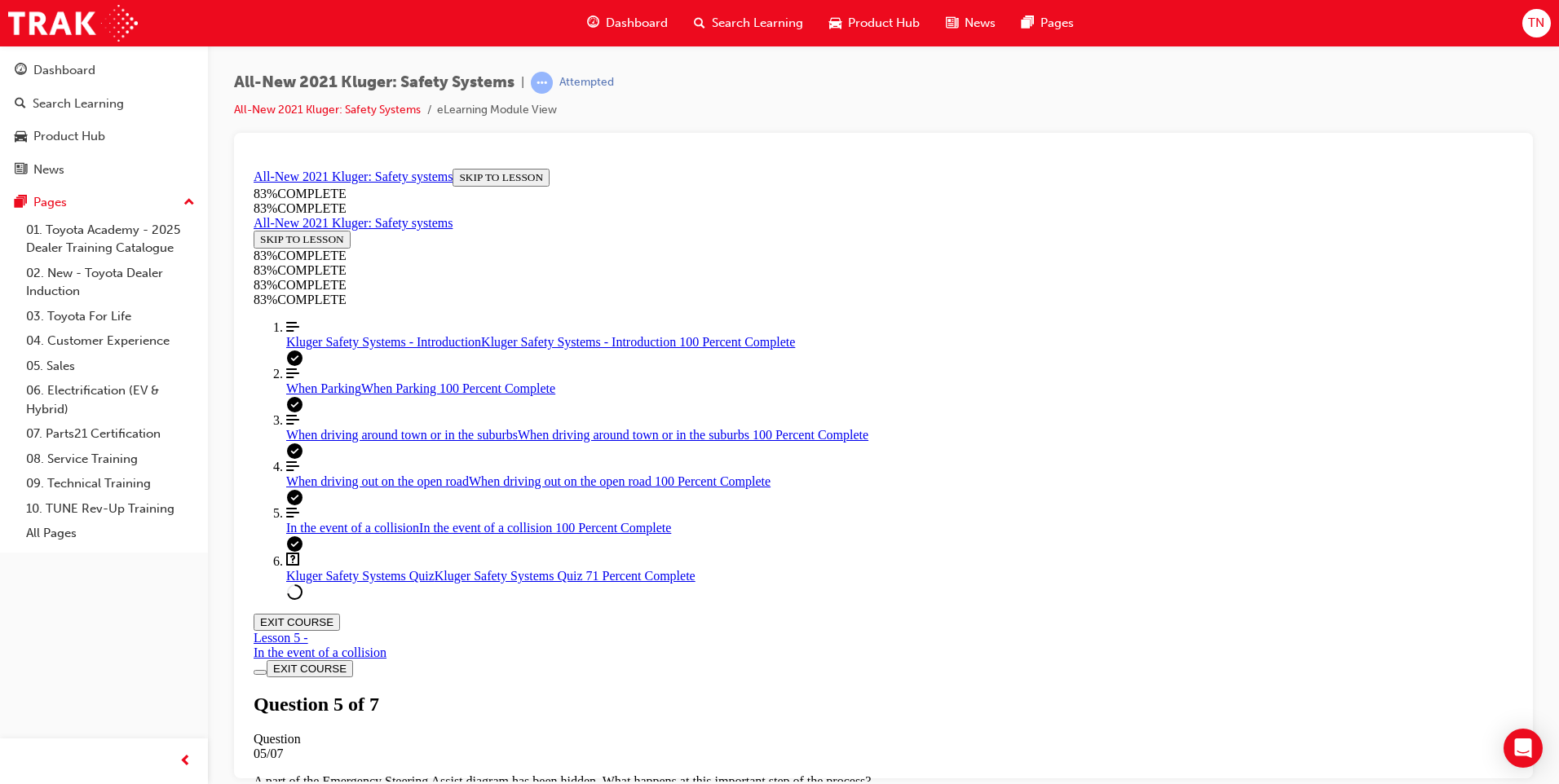
drag, startPoint x: 853, startPoint y: 558, endPoint x: 890, endPoint y: 582, distance: 44.1
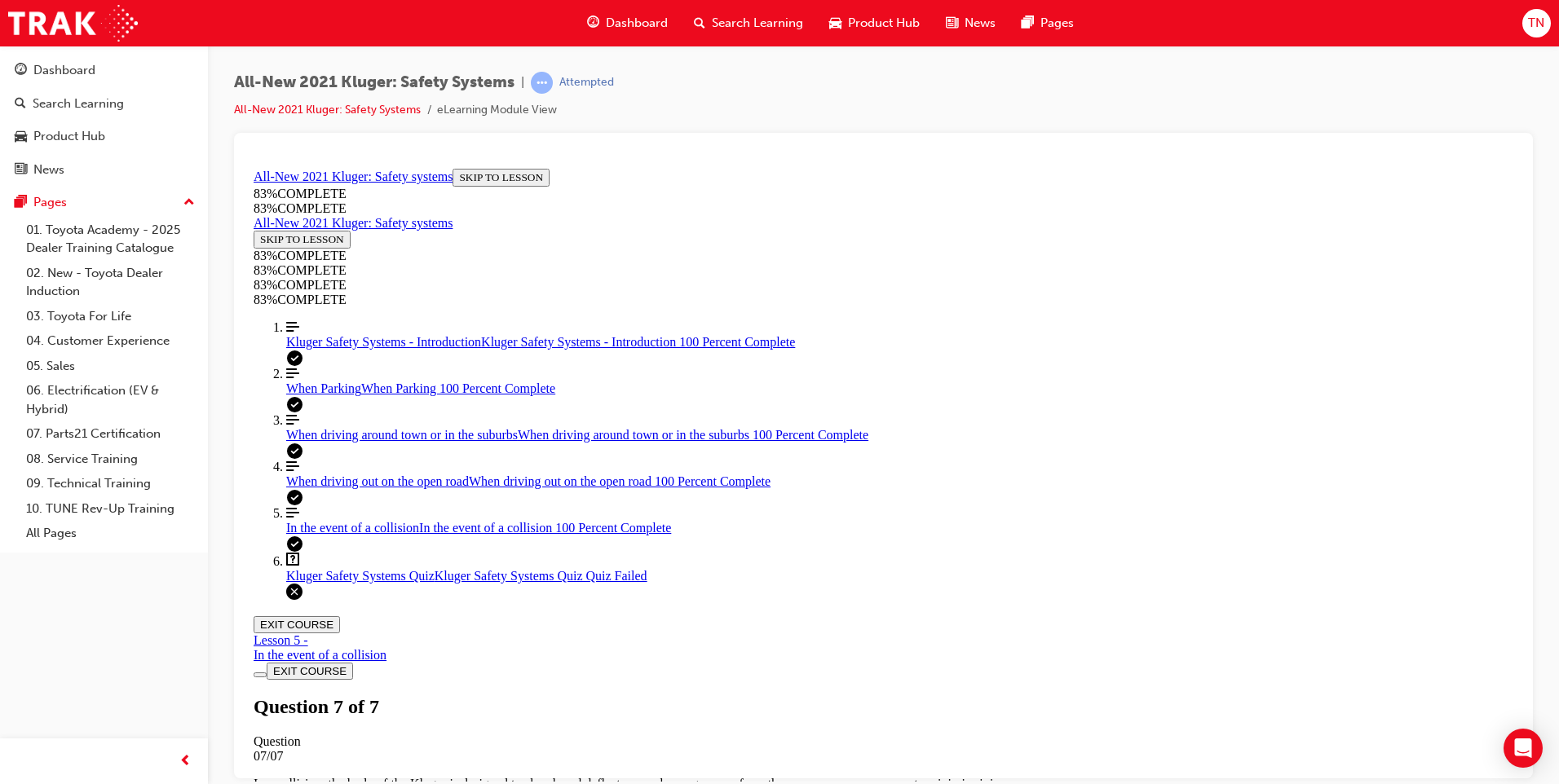
scroll to position [223, 0]
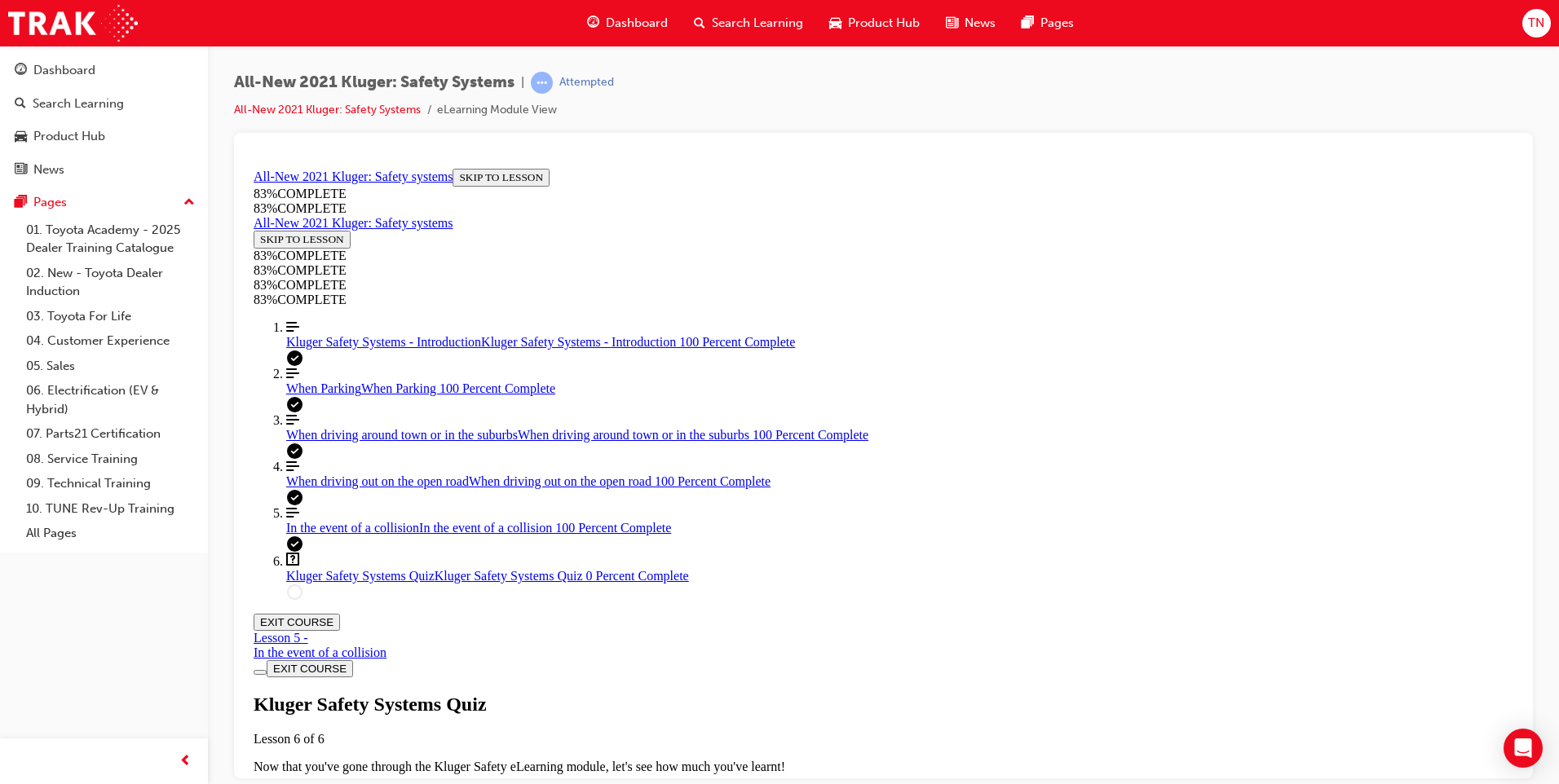
scroll to position [58, 0]
click at [369, 349] on div "Kluger Safety Systems - Introduction Kluger Safety Systems - Introduction 100 P…" at bounding box center [900, 341] width 1227 height 15
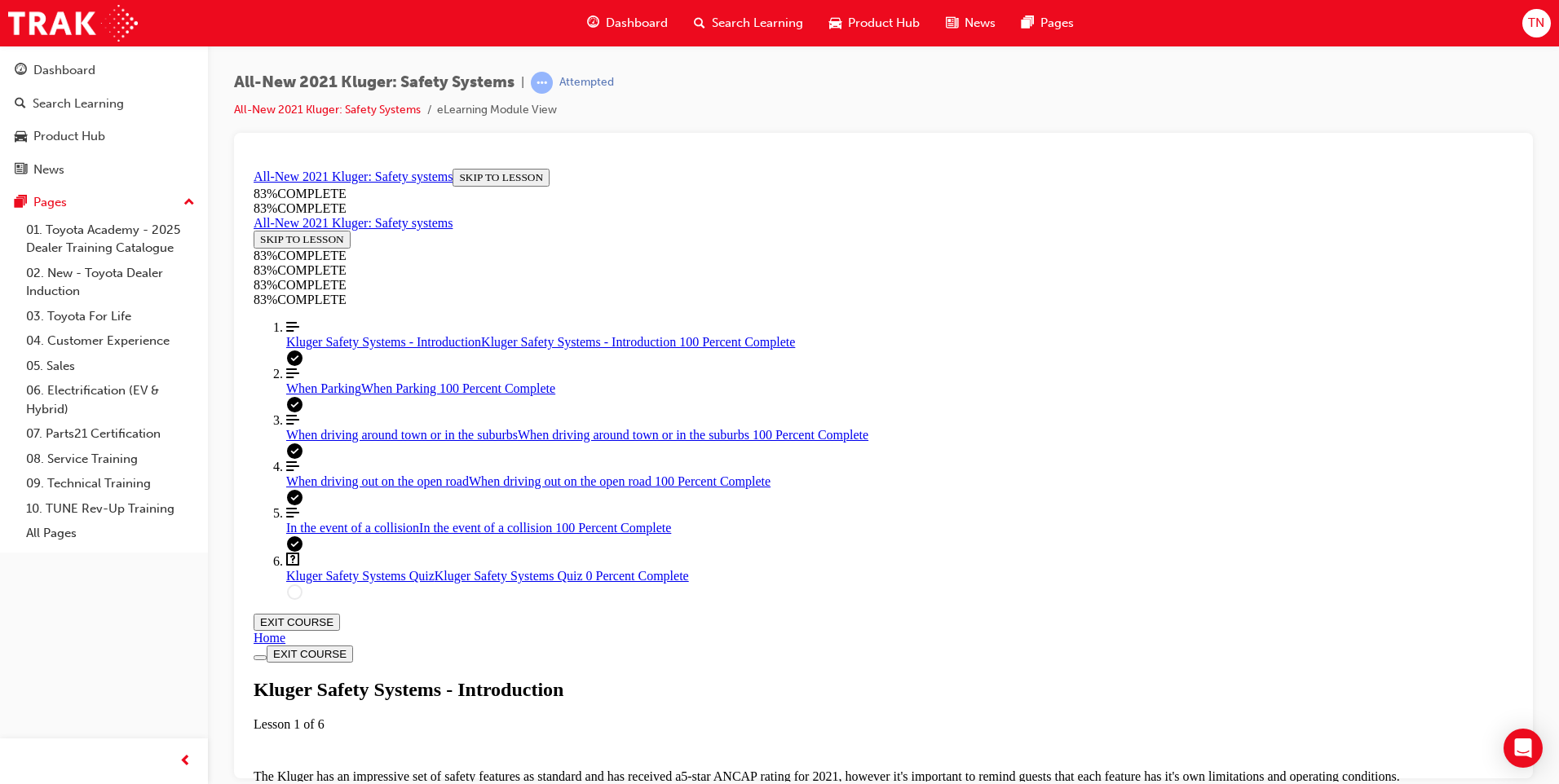
scroll to position [464, 0]
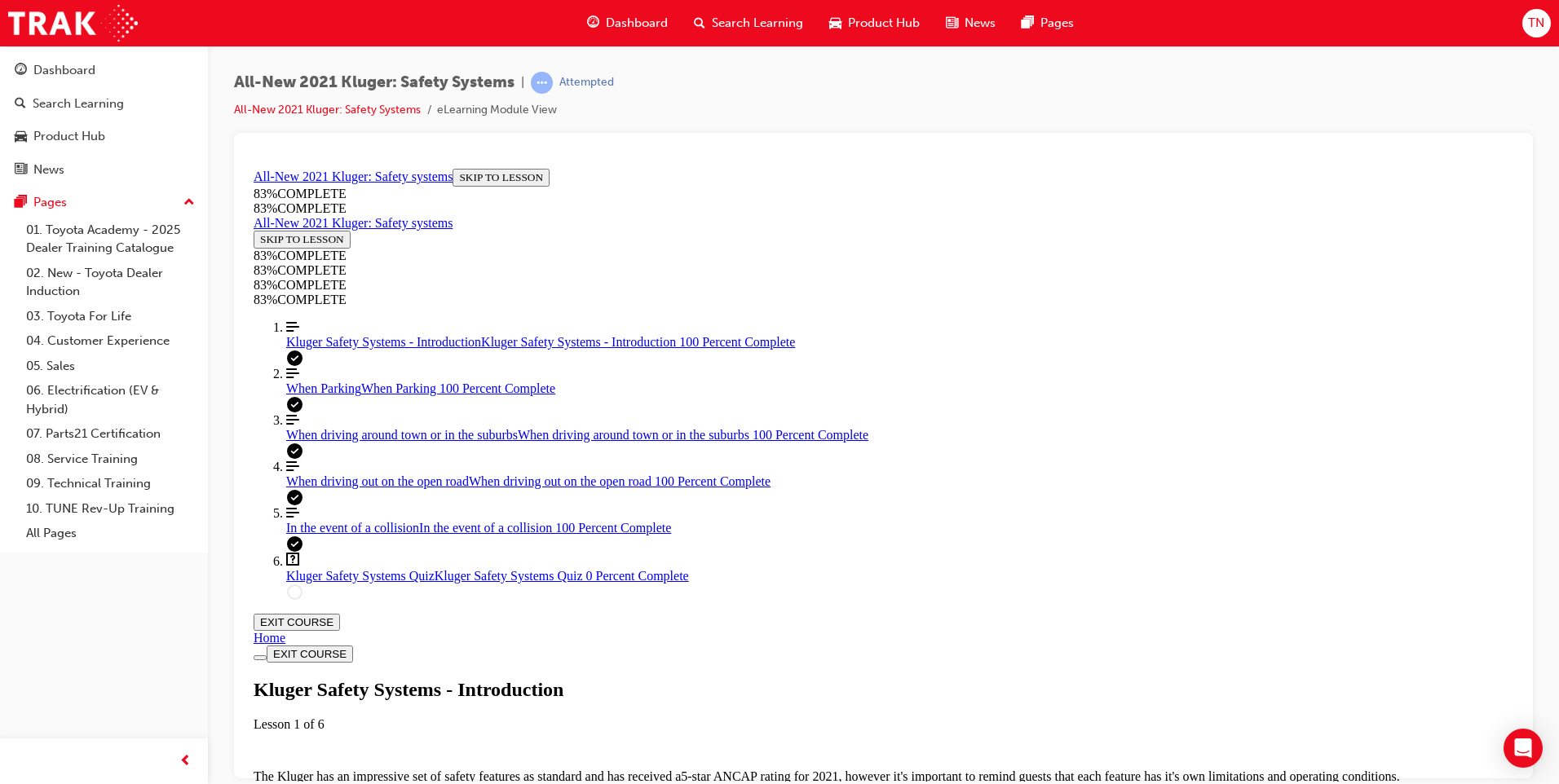
click at [378, 582] on span "Kluger Safety Systems Quiz" at bounding box center [361, 575] width 148 height 14
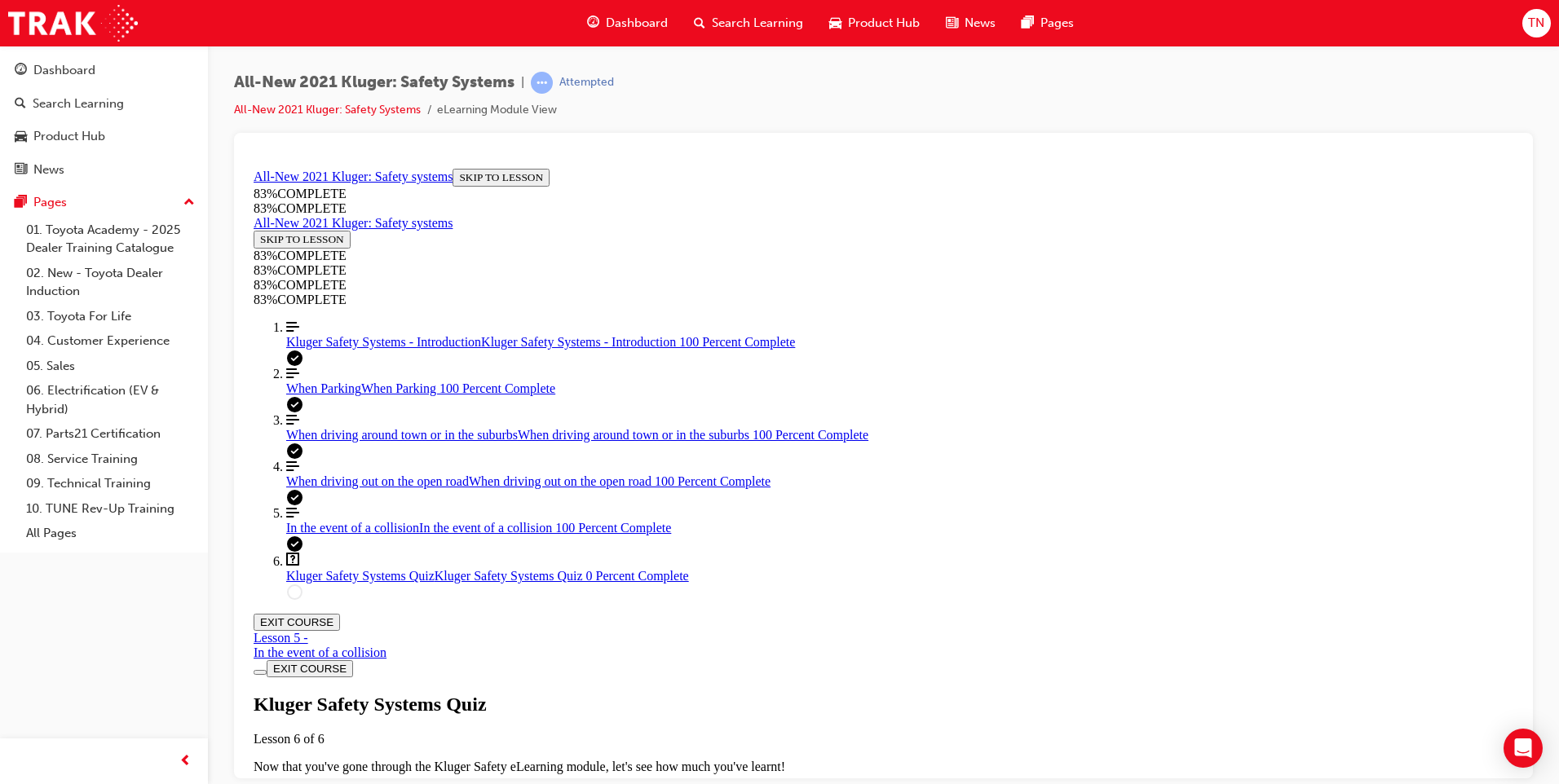
scroll to position [58, 0]
click at [325, 783] on span "TAKE AGAIN" at bounding box center [292, 795] width 65 height 12
